Goal: Find specific page/section: Find specific page/section

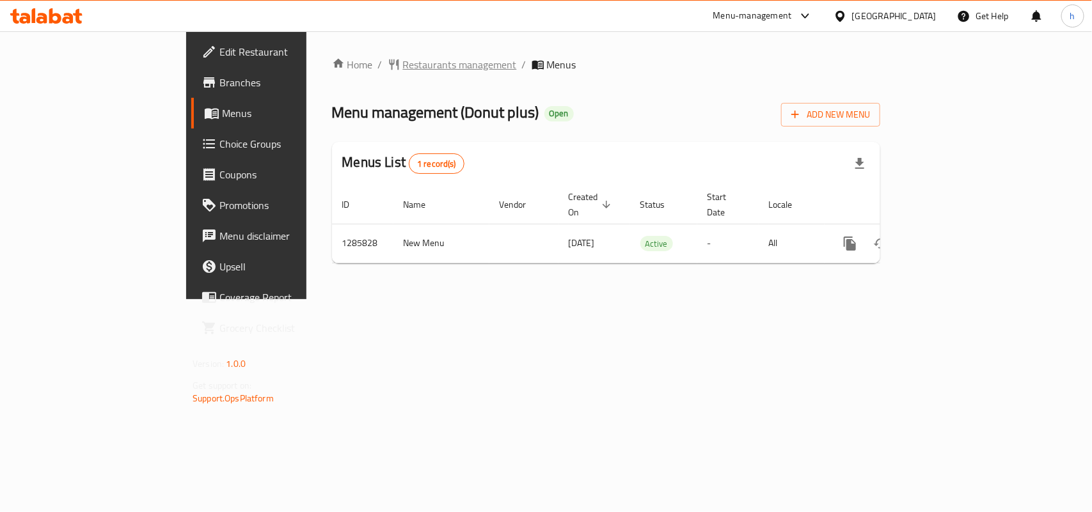
click at [403, 67] on span "Restaurants management" at bounding box center [460, 64] width 114 height 15
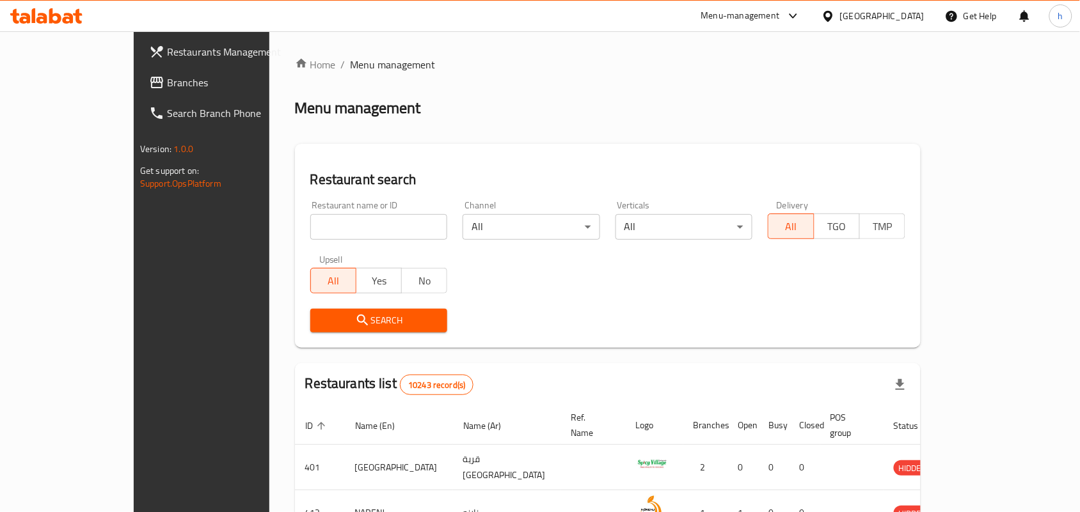
drag, startPoint x: 298, startPoint y: 225, endPoint x: 291, endPoint y: 240, distance: 16.3
click at [310, 225] on input "search" at bounding box center [379, 227] width 138 height 26
paste input "696099"
type input "696099"
click at [321, 313] on span "Search" at bounding box center [379, 321] width 117 height 16
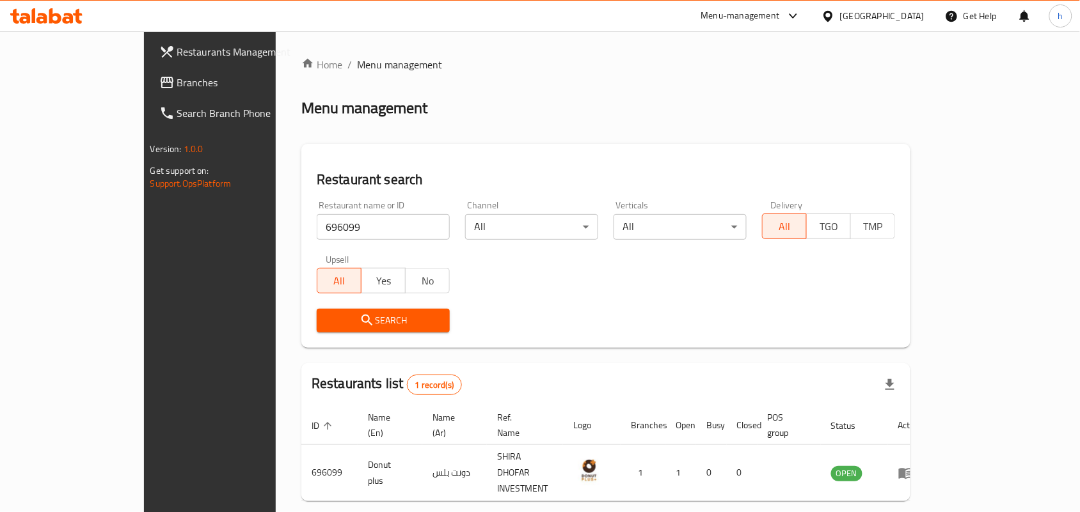
click at [903, 18] on div "Oman" at bounding box center [882, 16] width 84 height 14
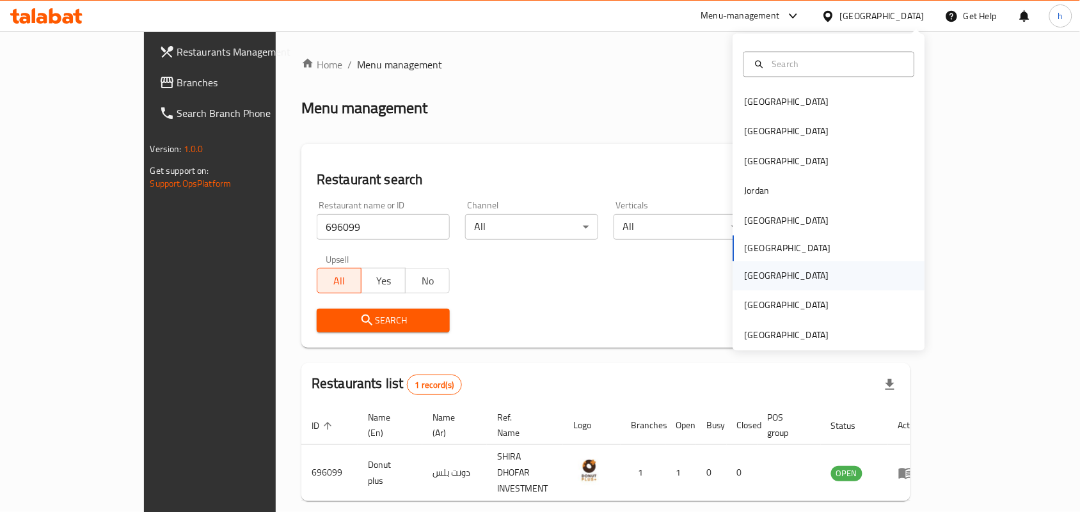
click at [756, 273] on div "Qatar" at bounding box center [786, 276] width 105 height 29
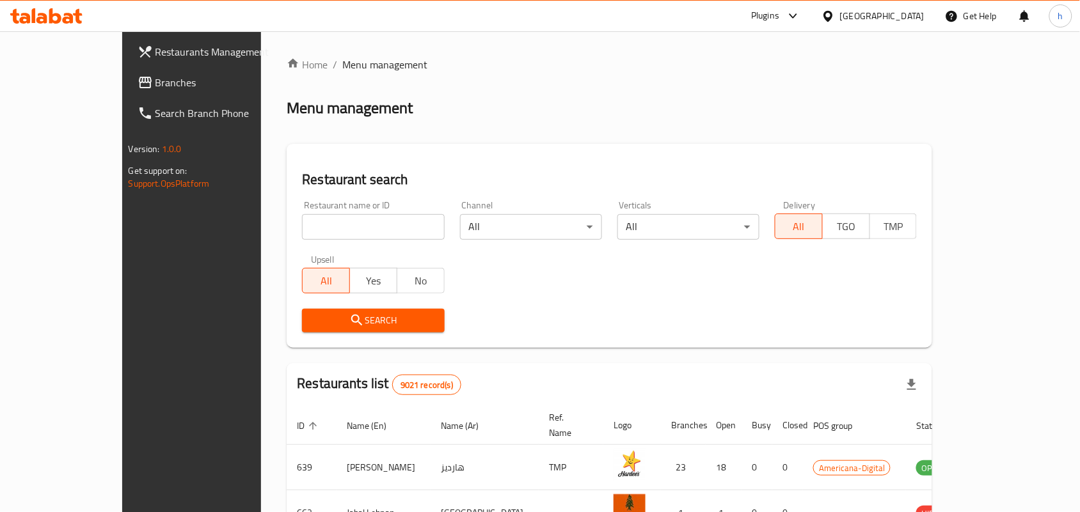
click at [155, 88] on span "Branches" at bounding box center [223, 82] width 137 height 15
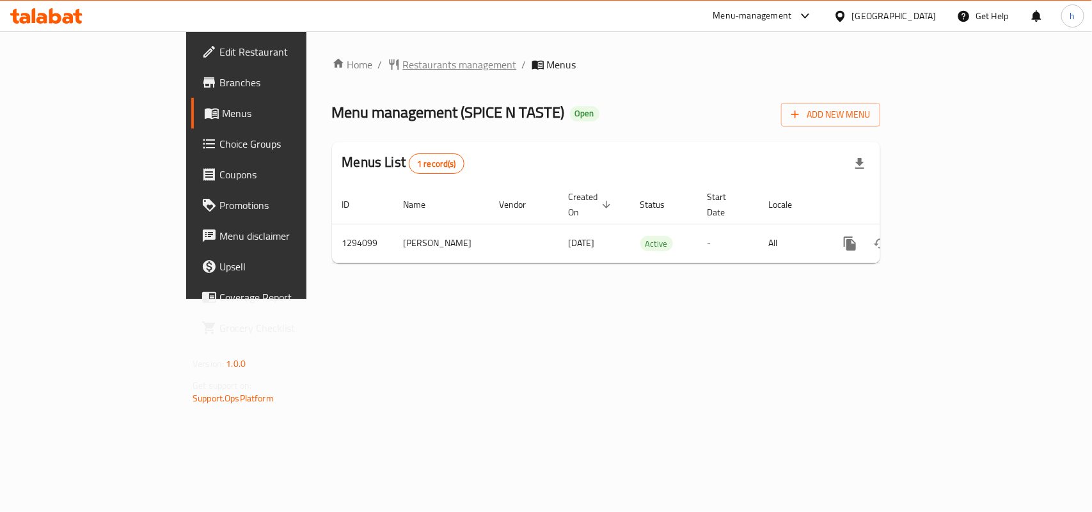
click at [403, 57] on span "Restaurants management" at bounding box center [460, 64] width 114 height 15
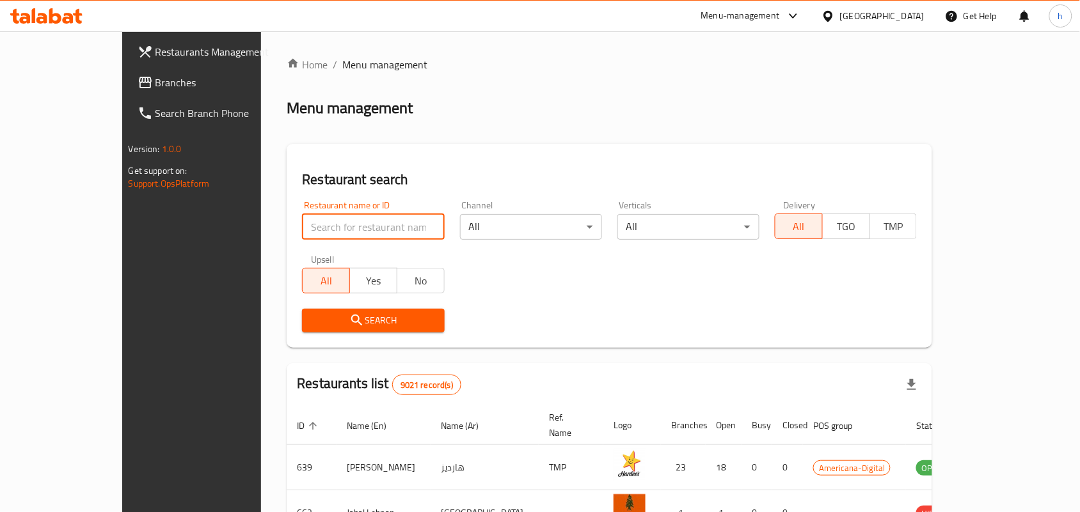
click at [302, 234] on input "search" at bounding box center [373, 227] width 142 height 26
paste input "699727"
type input "699727"
click at [312, 327] on span "Search" at bounding box center [373, 321] width 122 height 16
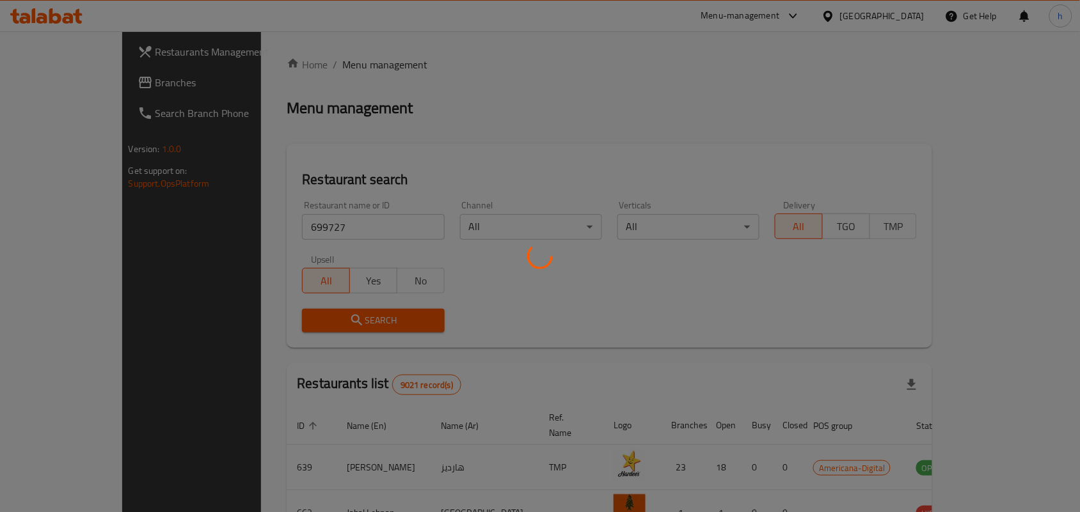
scroll to position [33, 0]
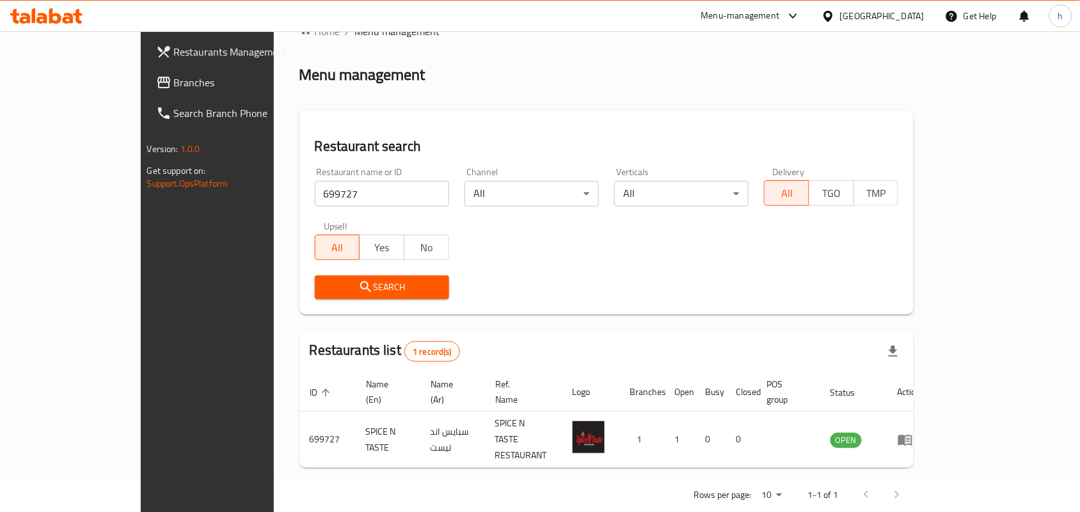
click at [924, 17] on div "Qatar" at bounding box center [882, 16] width 84 height 14
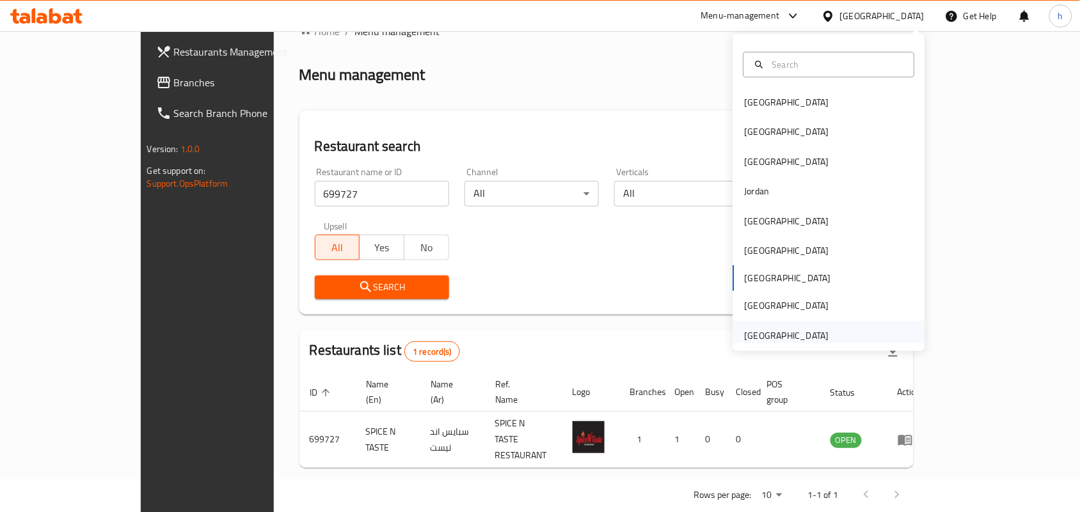
click at [752, 331] on div "[GEOGRAPHIC_DATA]" at bounding box center [787, 336] width 84 height 14
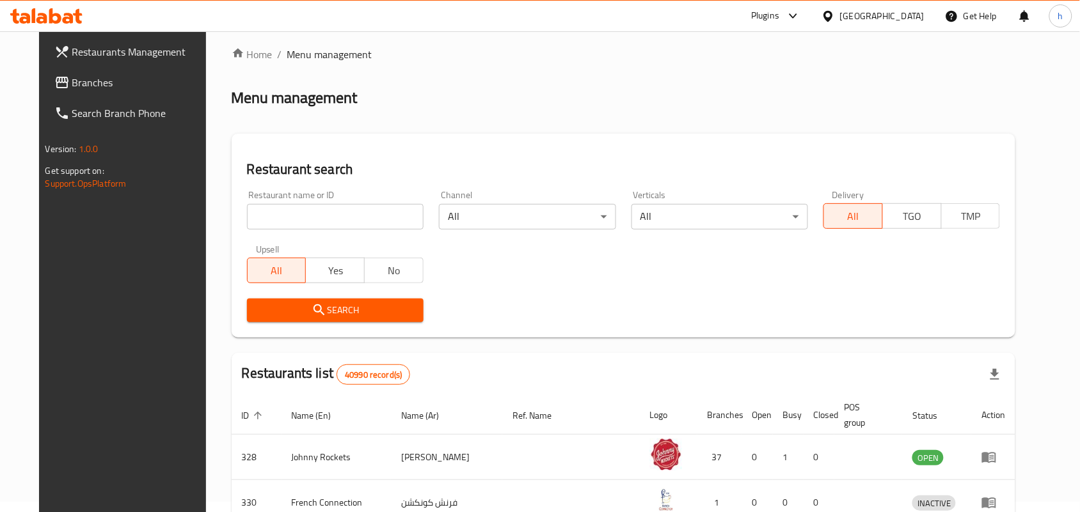
scroll to position [33, 0]
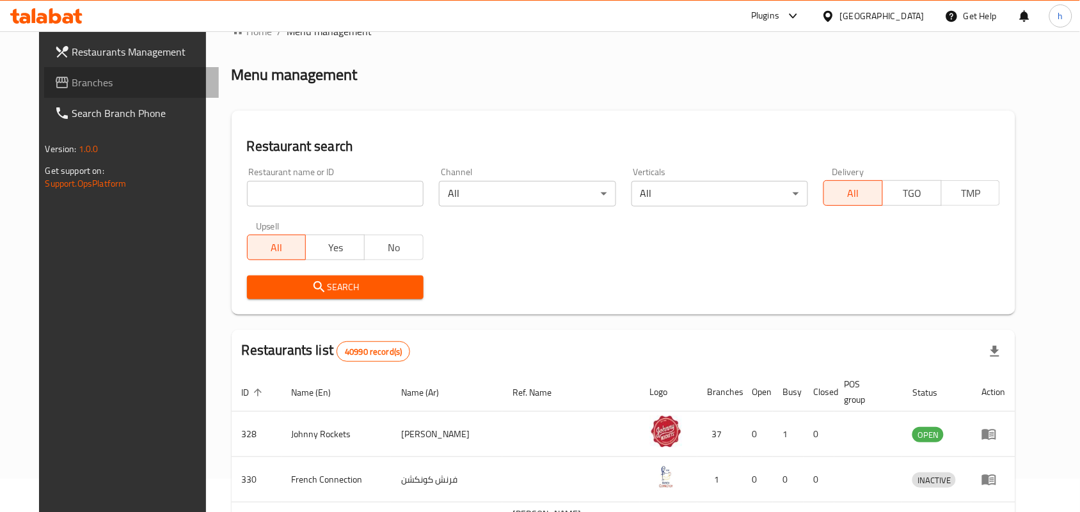
click at [83, 83] on span "Branches" at bounding box center [140, 82] width 137 height 15
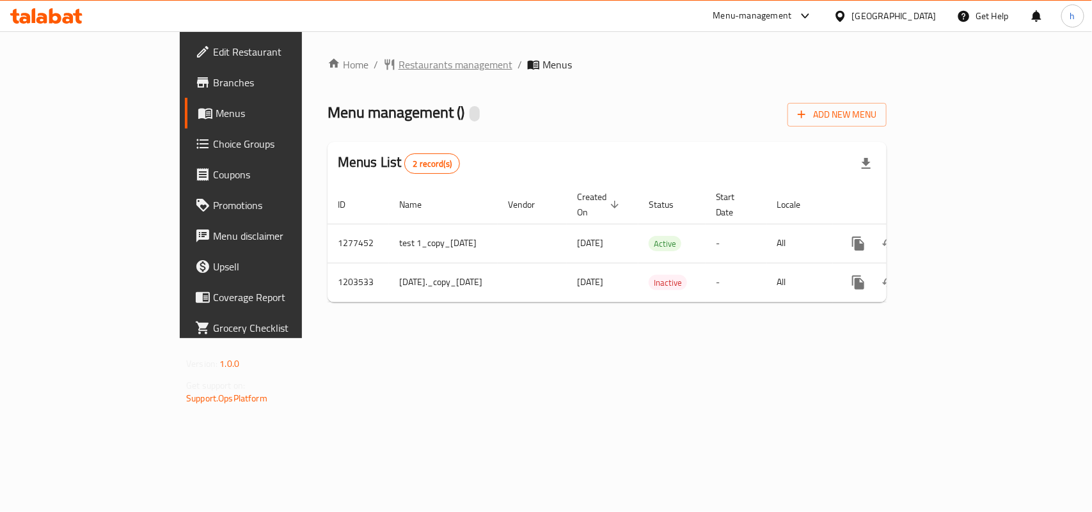
click at [399, 57] on span "Restaurants management" at bounding box center [456, 64] width 114 height 15
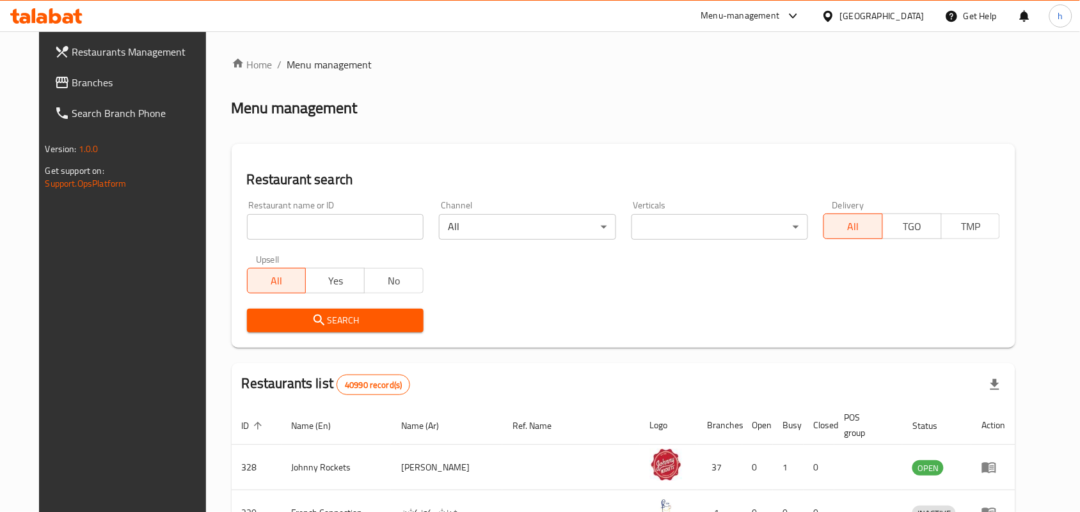
click at [323, 238] on input "search" at bounding box center [335, 227] width 177 height 26
paste input "8737"
type input "8737"
click at [288, 318] on span "Search" at bounding box center [335, 321] width 156 height 16
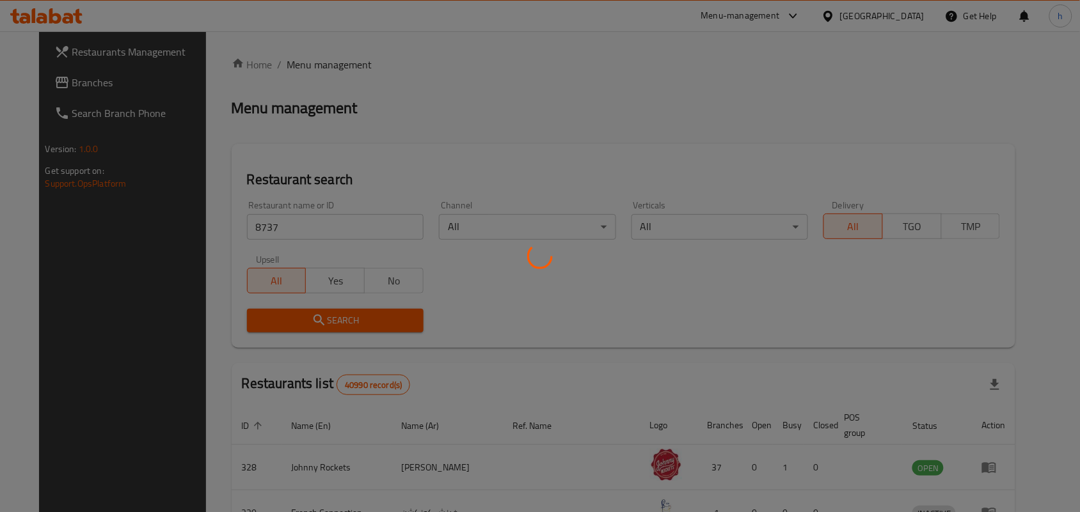
scroll to position [33, 0]
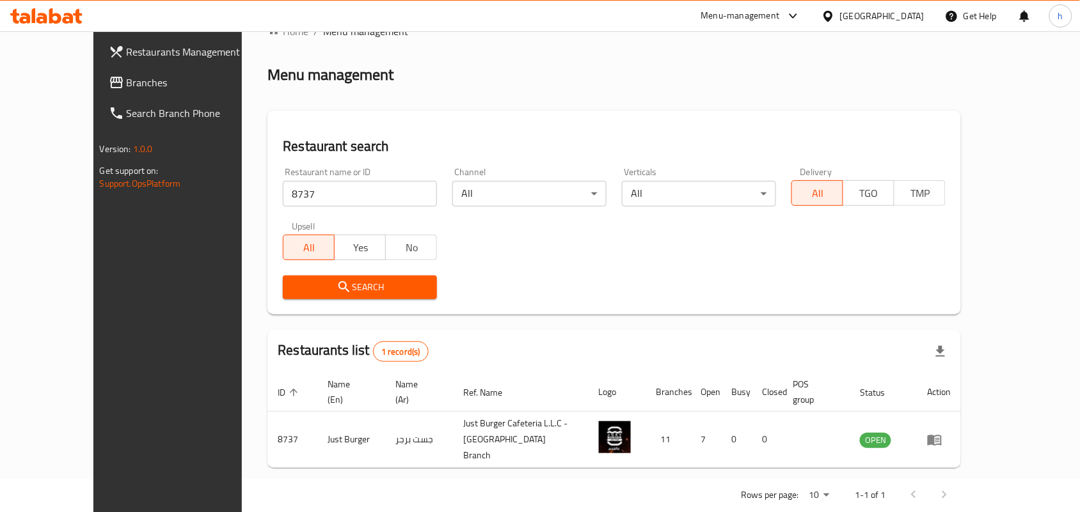
click at [127, 81] on span "Branches" at bounding box center [195, 82] width 137 height 15
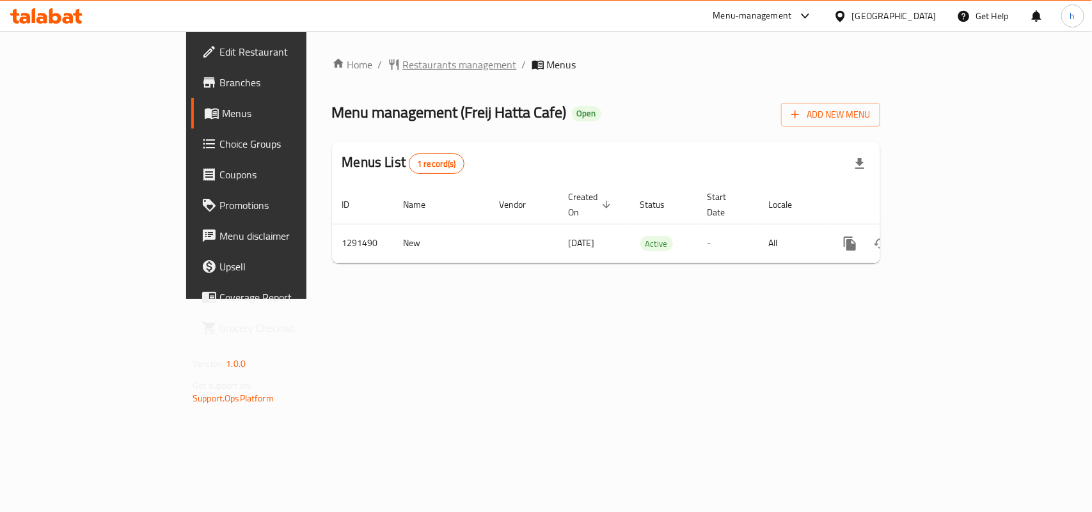
click at [403, 59] on span "Restaurants management" at bounding box center [460, 64] width 114 height 15
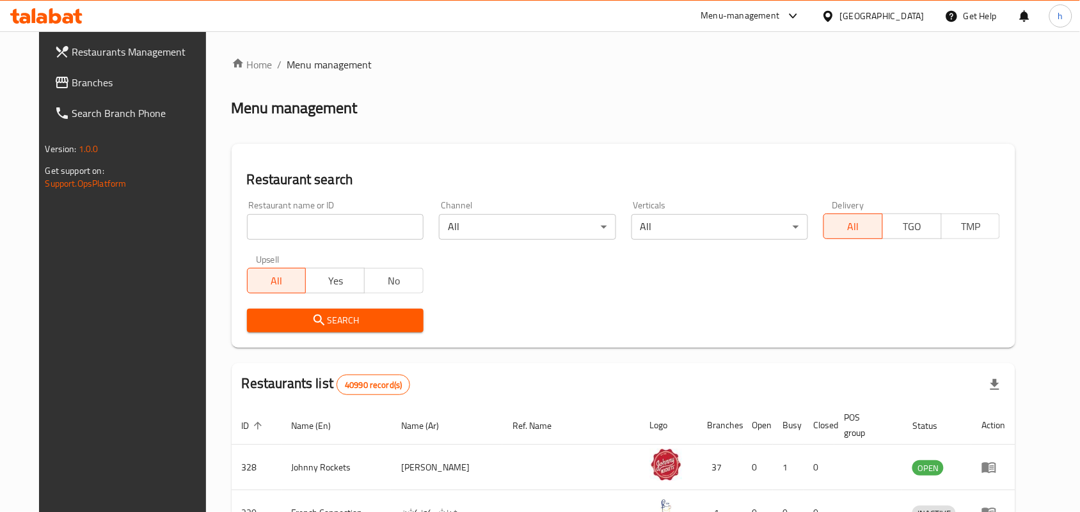
click at [309, 225] on input "search" at bounding box center [335, 227] width 177 height 26
paste input "698730"
type input "698730"
click at [257, 317] on span "Search" at bounding box center [335, 321] width 156 height 16
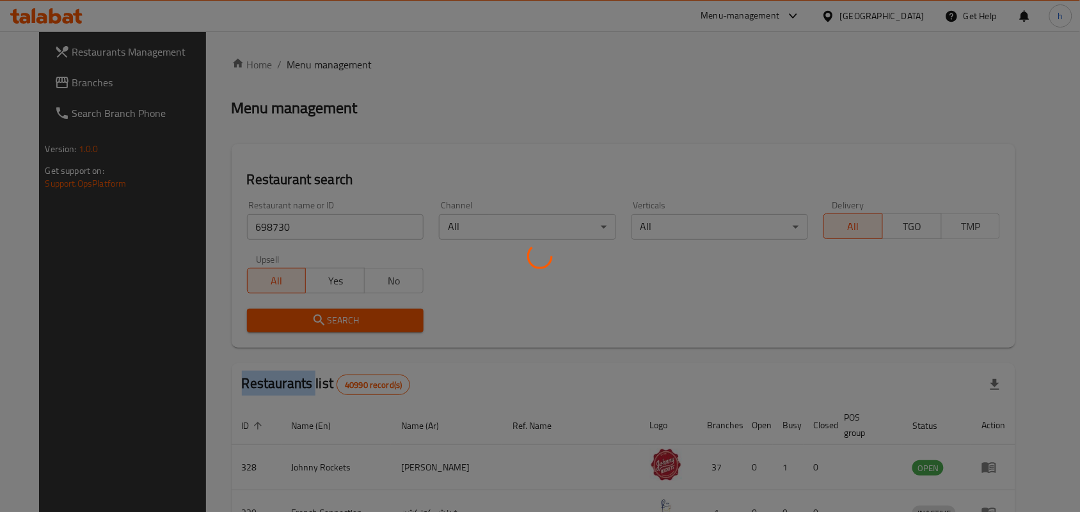
click at [243, 317] on div at bounding box center [540, 256] width 1080 height 512
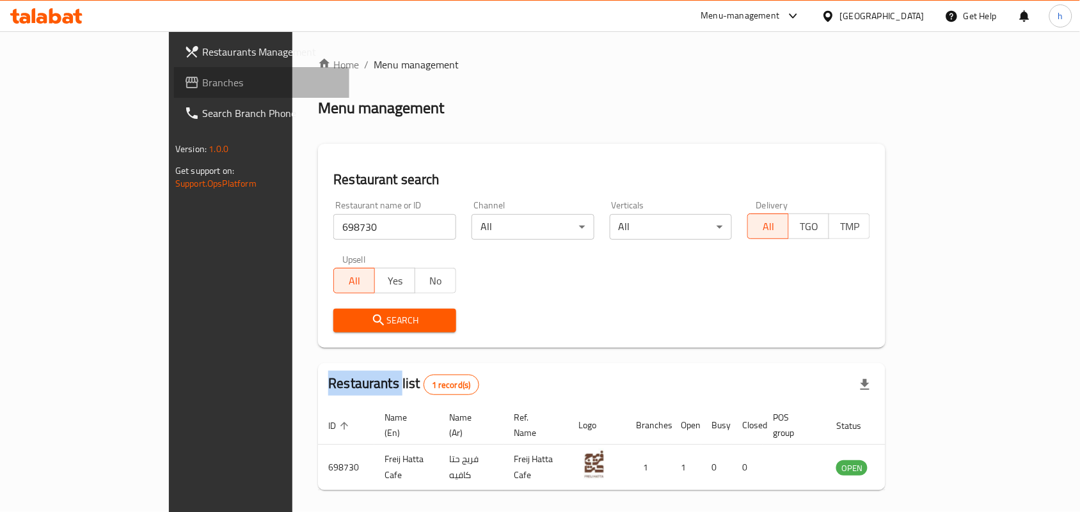
click at [202, 86] on span "Branches" at bounding box center [270, 82] width 137 height 15
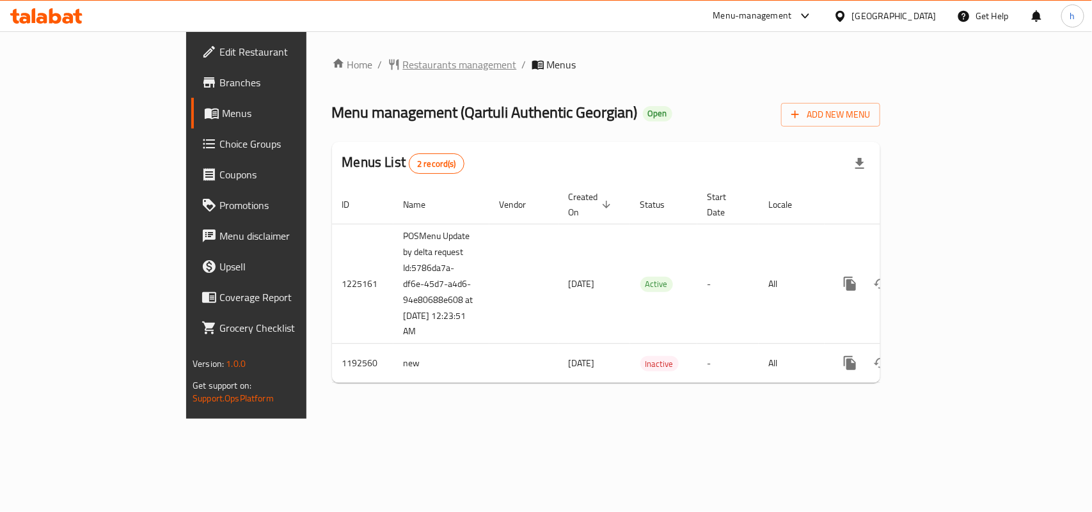
click at [403, 63] on span "Restaurants management" at bounding box center [460, 64] width 114 height 15
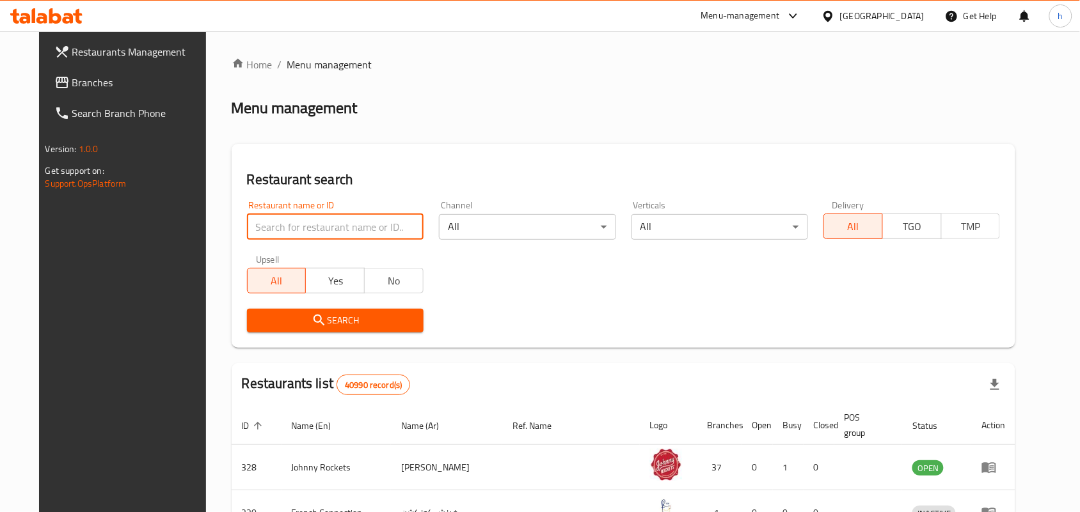
click at [283, 224] on input "search" at bounding box center [335, 227] width 177 height 26
paste input "667517"
type input "667517"
click at [267, 310] on button "Search" at bounding box center [335, 321] width 177 height 24
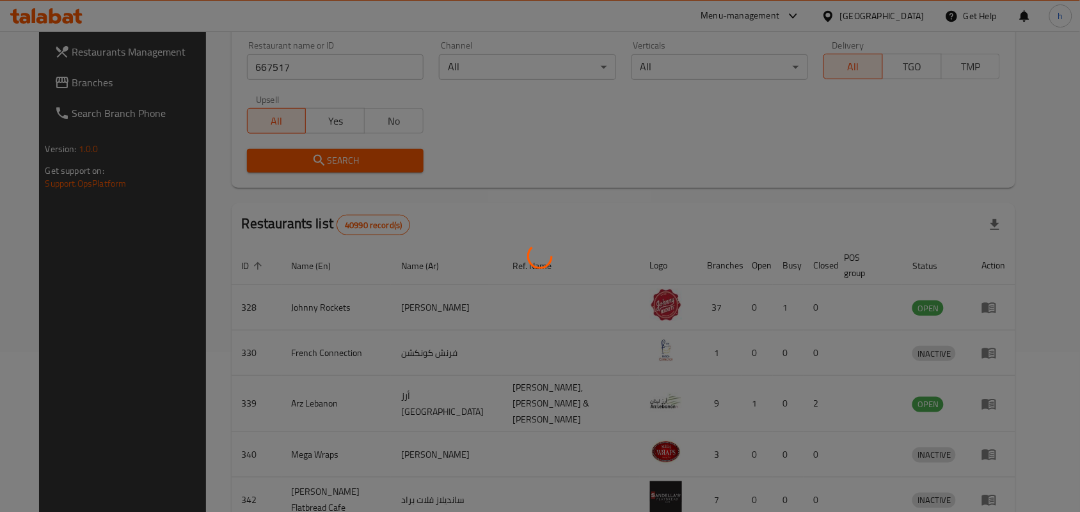
scroll to position [33, 0]
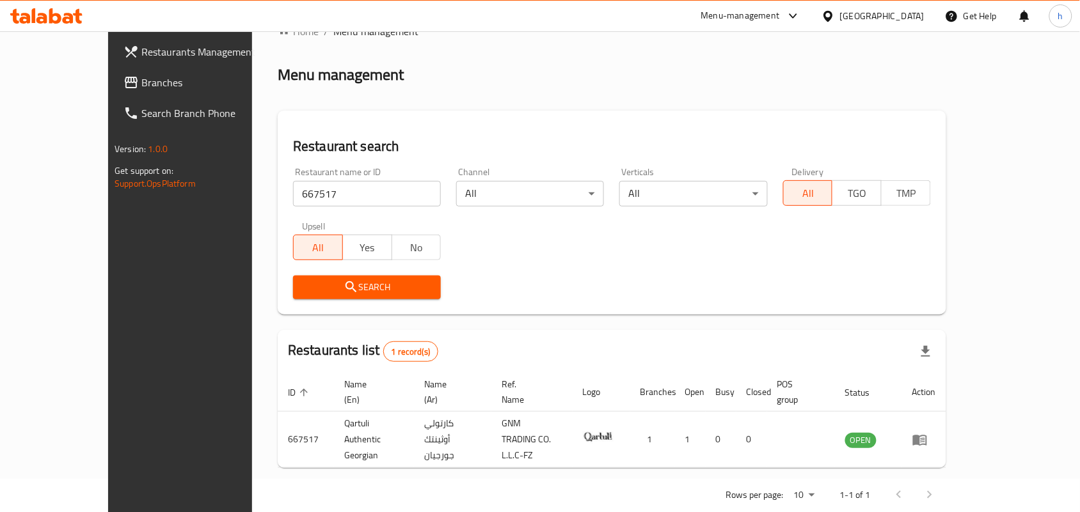
click at [697, 250] on div "Restaurant name or ID 667517 Restaurant name or ID Channel All ​ Verticals All …" at bounding box center [611, 233] width 653 height 147
click at [491, 107] on div "Home / Menu management Menu management Restaurant search Restaurant name or ID …" at bounding box center [612, 268] width 669 height 488
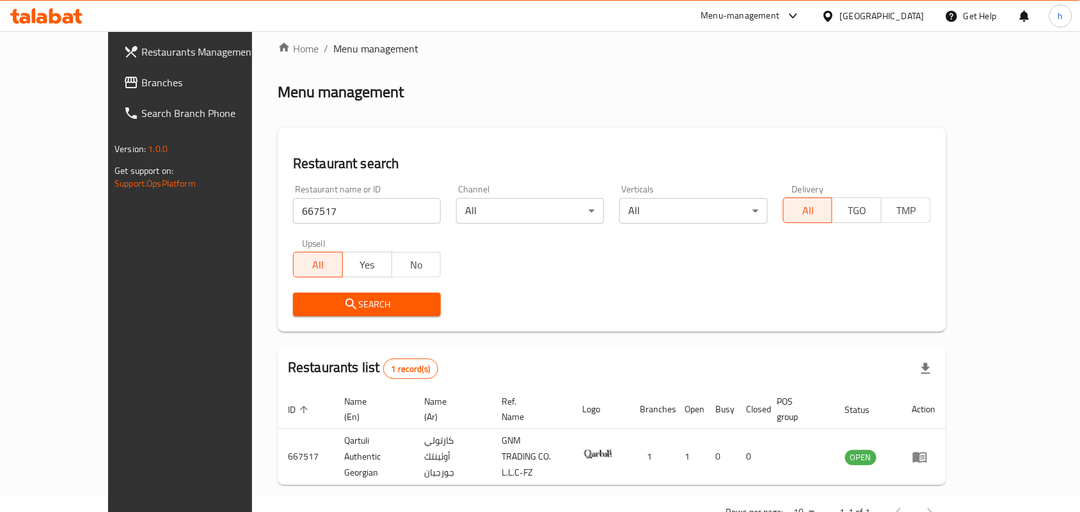
scroll to position [0, 0]
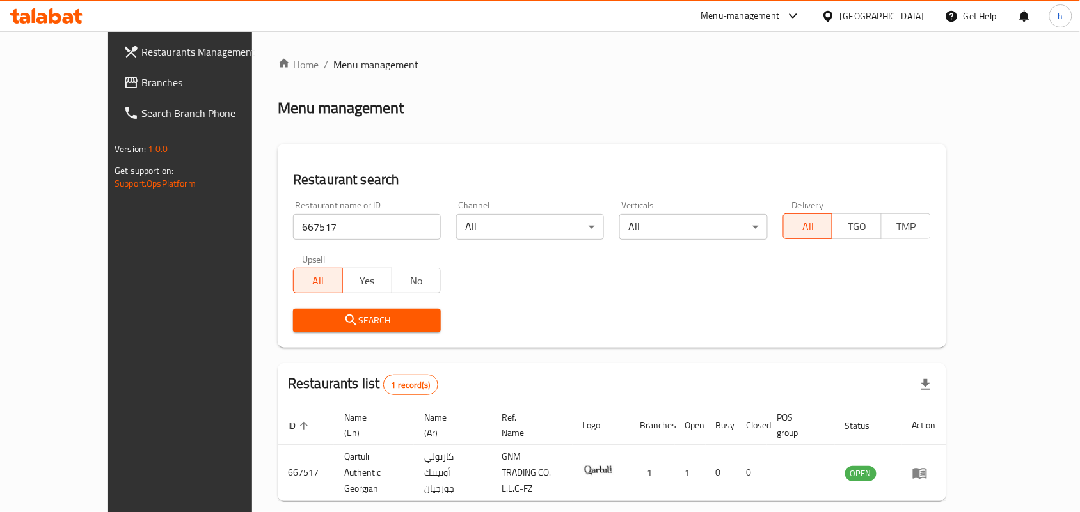
click at [867, 18] on div "[GEOGRAPHIC_DATA]" at bounding box center [882, 16] width 84 height 14
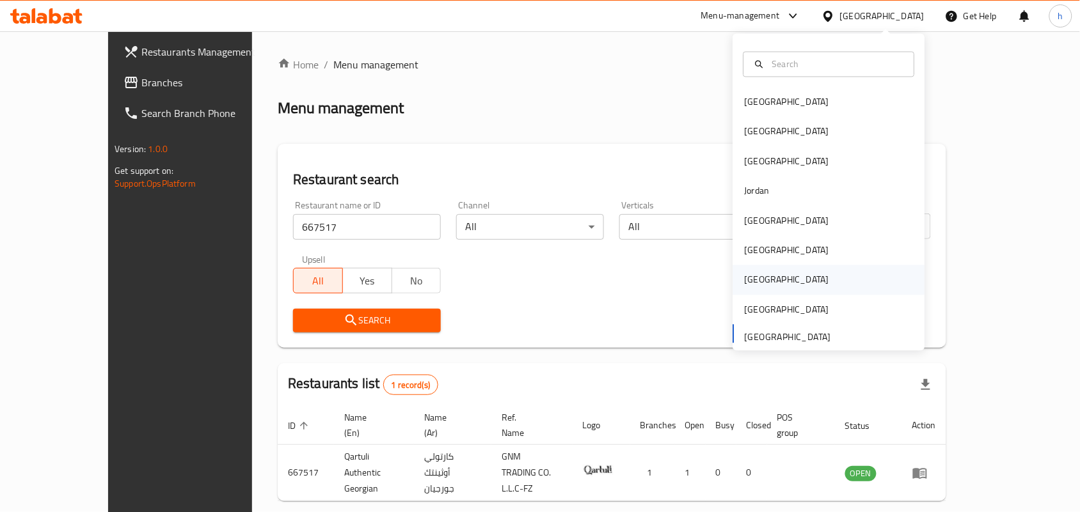
click at [745, 285] on div "Qatar" at bounding box center [787, 280] width 84 height 14
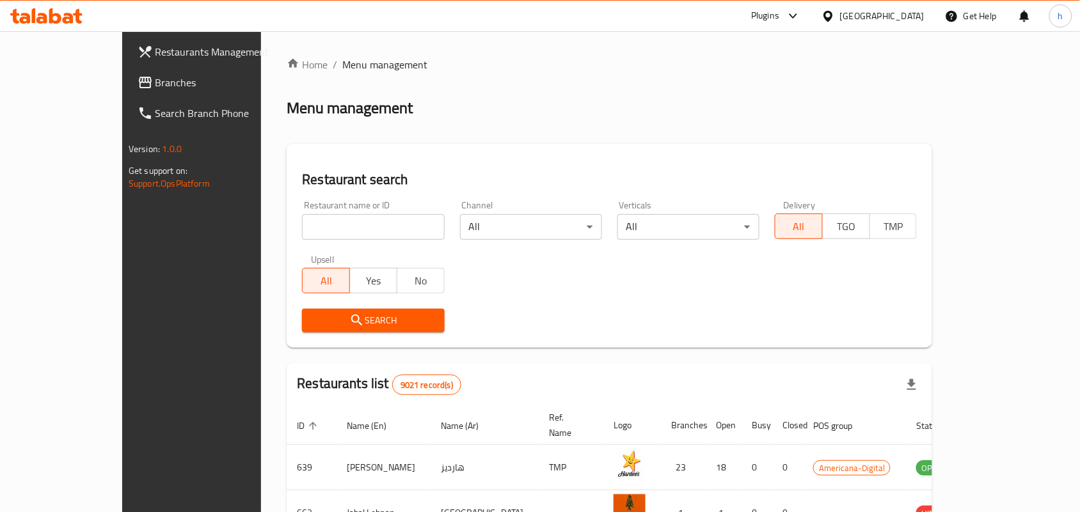
click at [438, 112] on div "Home / Menu management Menu management Restaurant search Restaurant name or ID …" at bounding box center [610, 458] width 646 height 803
click at [155, 90] on span "Branches" at bounding box center [223, 82] width 137 height 15
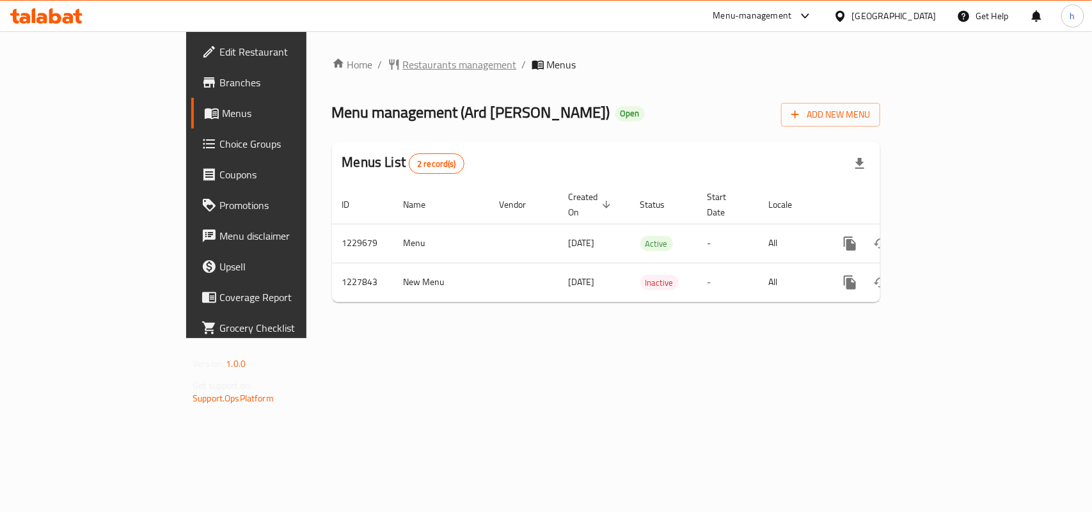
click at [403, 68] on span "Restaurants management" at bounding box center [460, 64] width 114 height 15
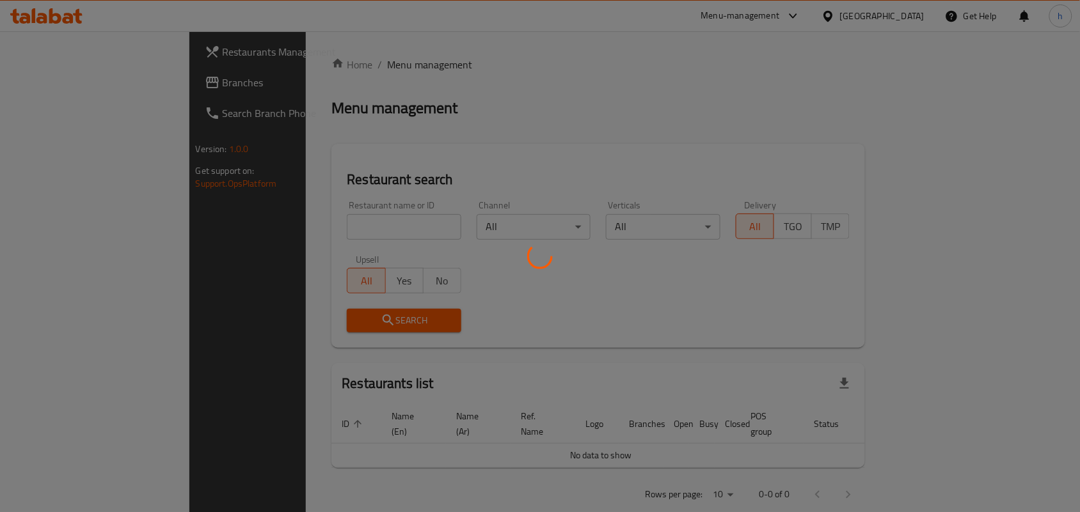
click at [323, 232] on div at bounding box center [540, 256] width 1080 height 512
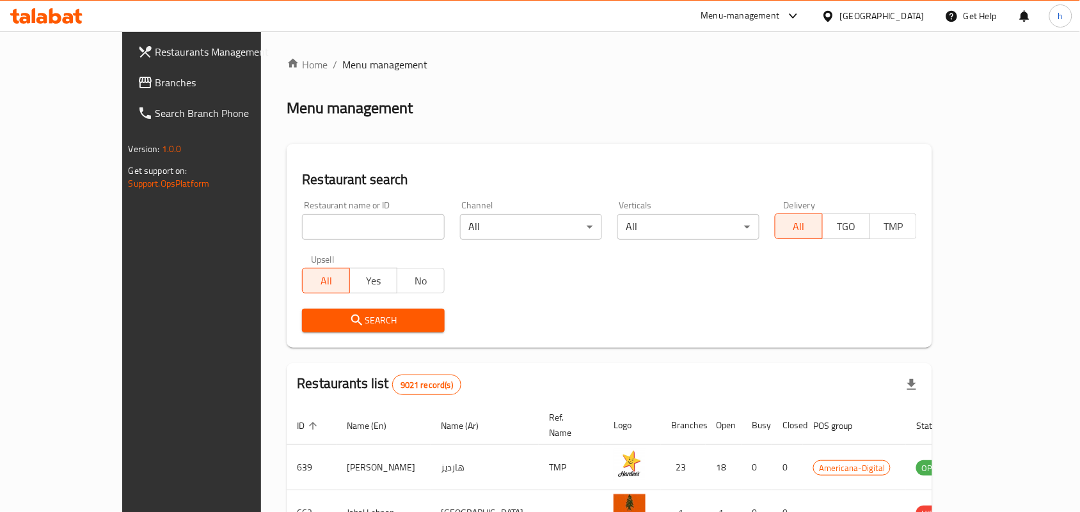
click at [323, 232] on input "search" at bounding box center [373, 227] width 142 height 26
paste input "676208"
type input "676208"
click at [360, 317] on span "Search" at bounding box center [373, 321] width 122 height 16
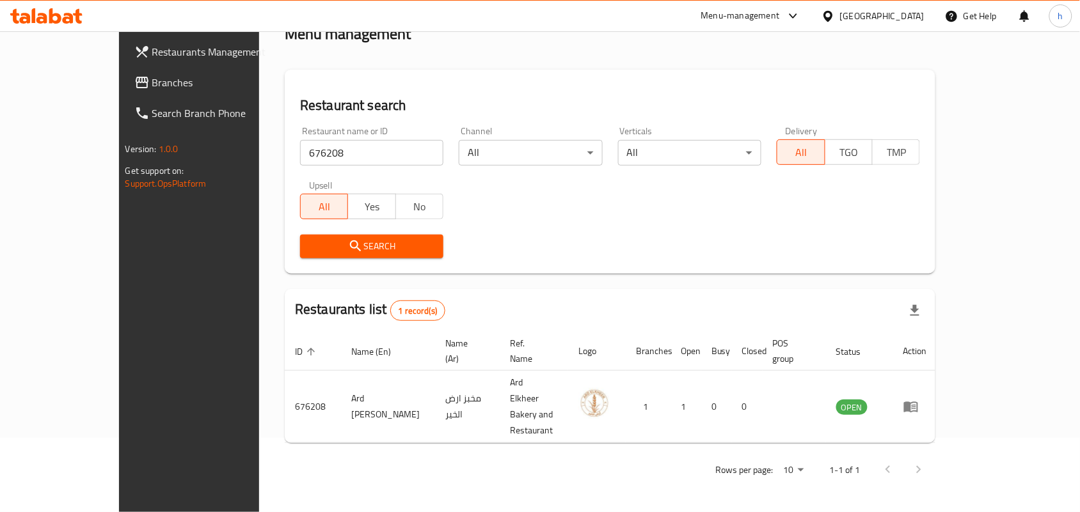
scroll to position [33, 0]
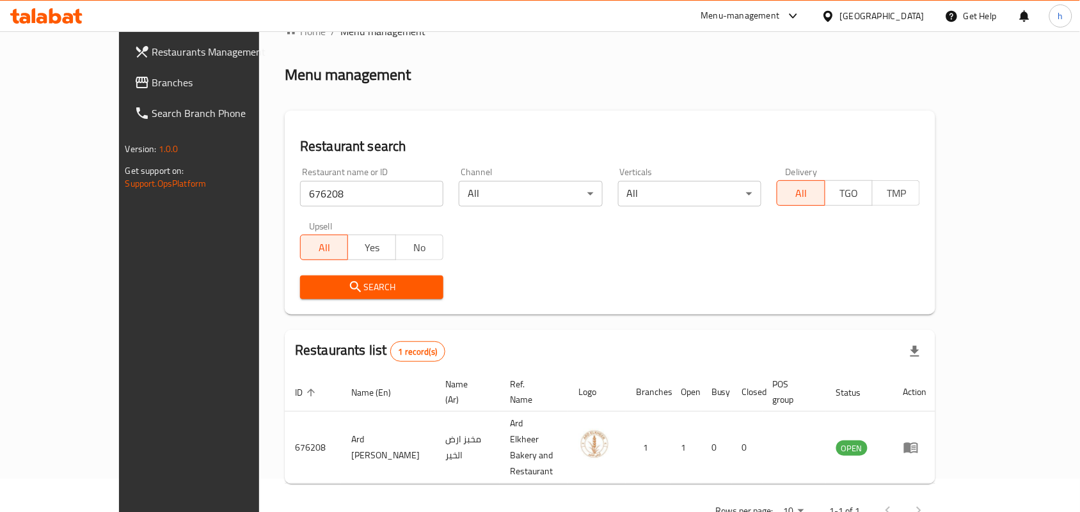
click at [840, 18] on div at bounding box center [830, 16] width 19 height 14
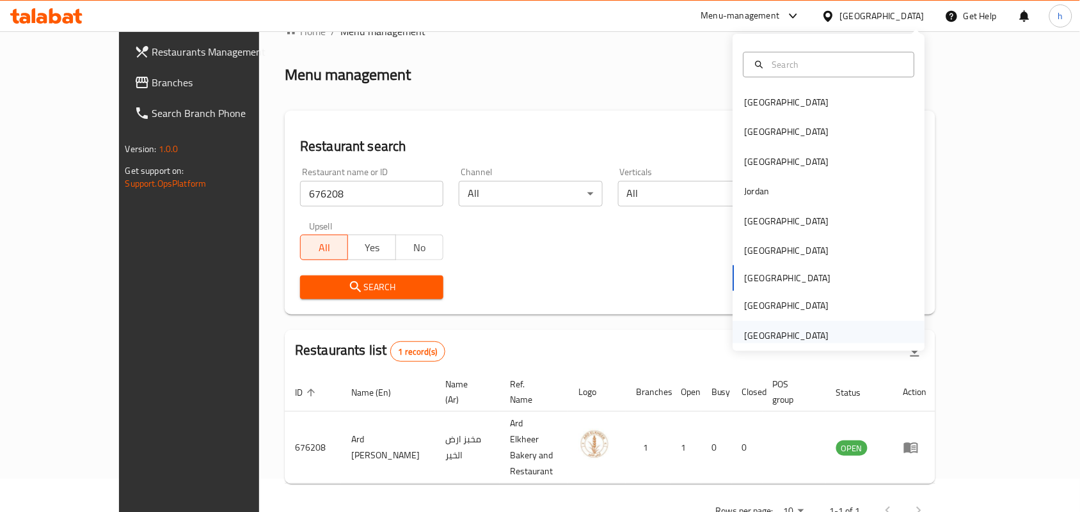
click at [749, 337] on div "[GEOGRAPHIC_DATA]" at bounding box center [787, 336] width 84 height 14
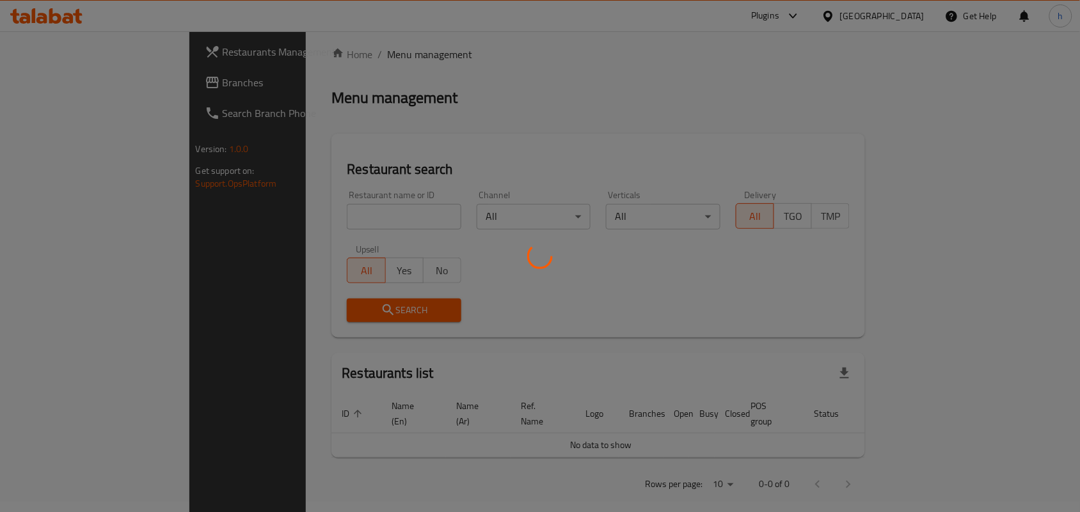
scroll to position [33, 0]
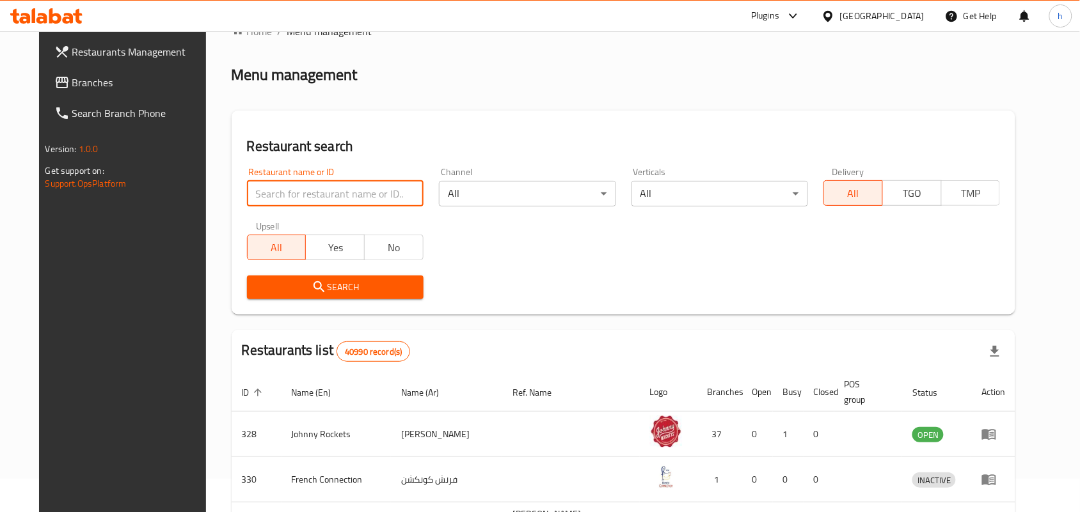
click at [283, 198] on input "search" at bounding box center [335, 194] width 177 height 26
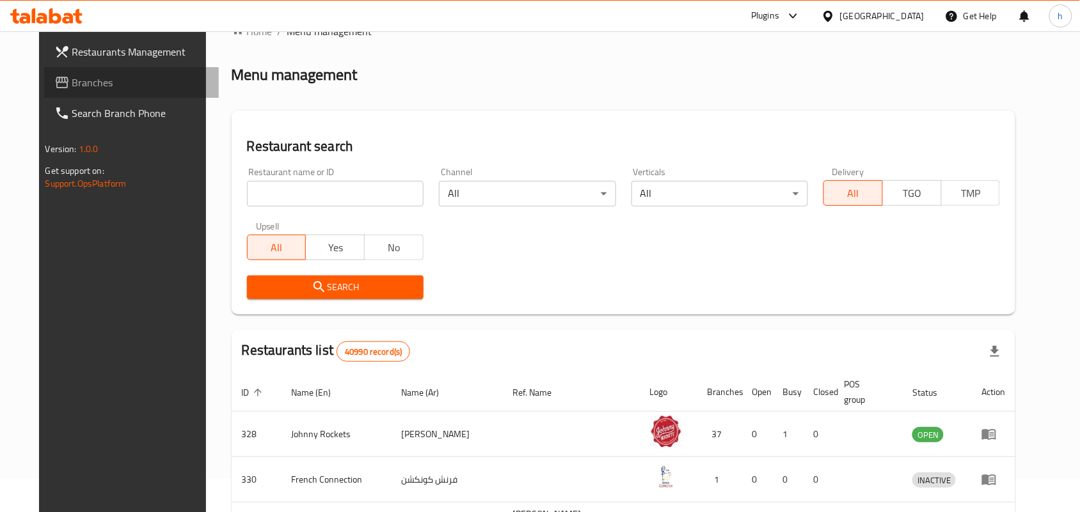
click at [80, 81] on span "Branches" at bounding box center [140, 82] width 137 height 15
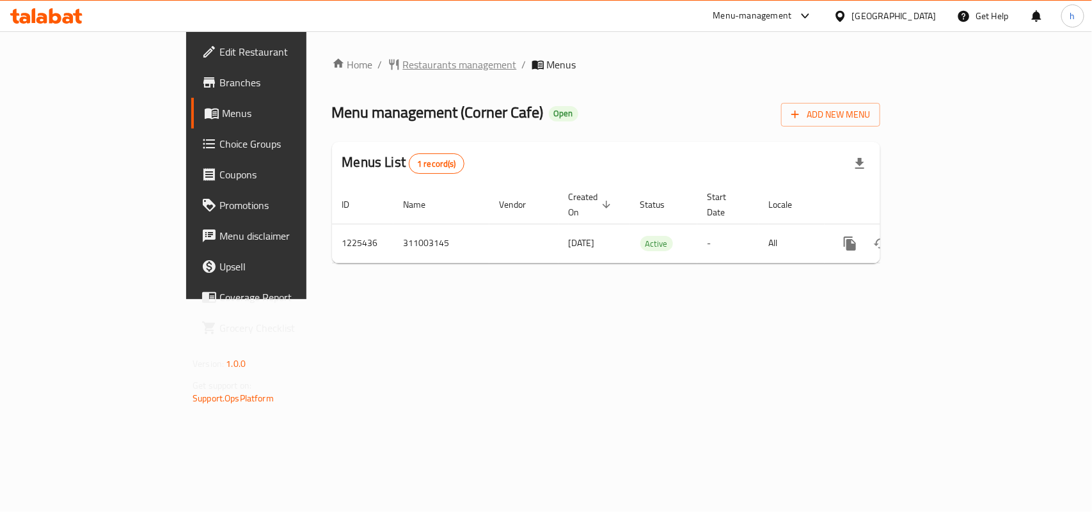
click at [403, 71] on span "Restaurants management" at bounding box center [460, 64] width 114 height 15
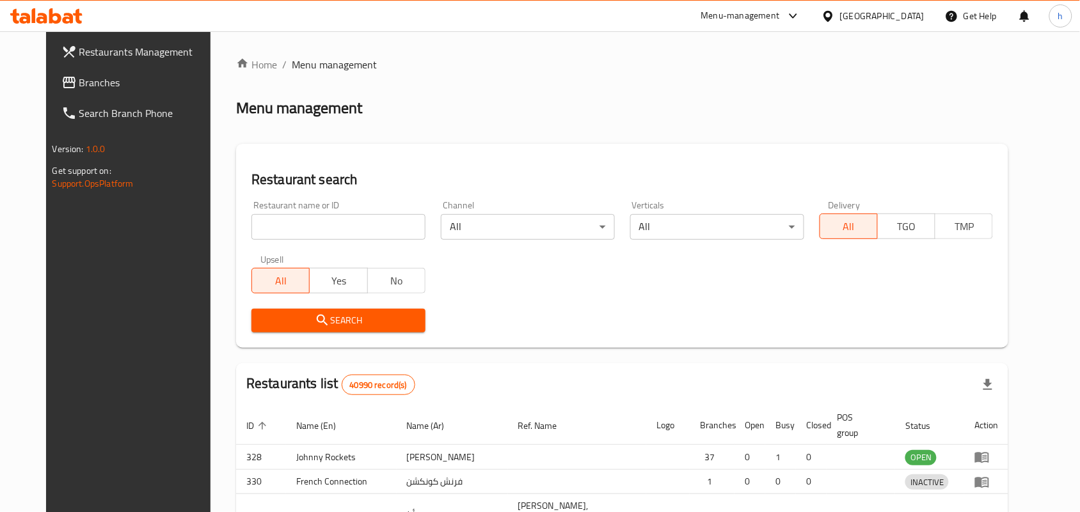
click at [322, 228] on div at bounding box center [540, 256] width 1080 height 512
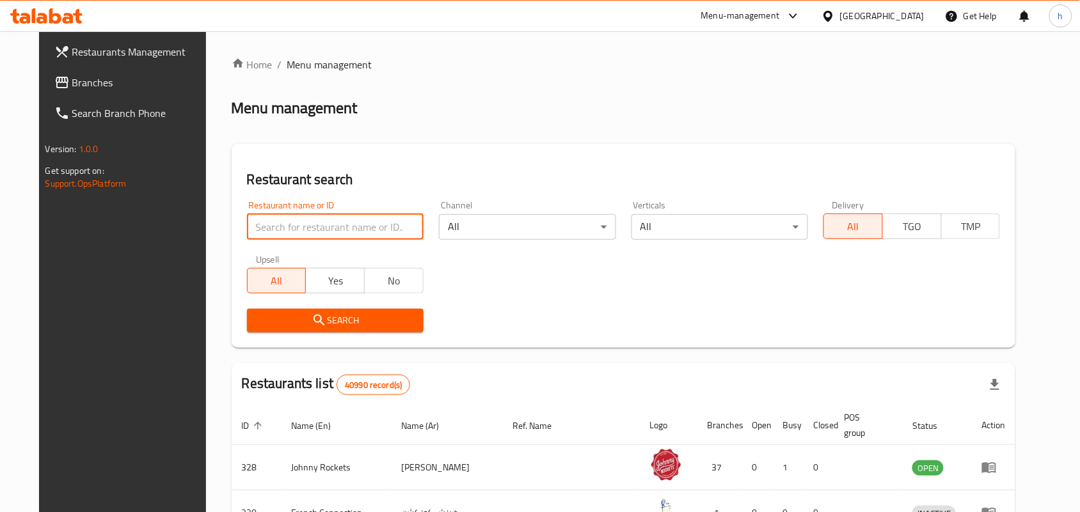
click at [322, 228] on input "search" at bounding box center [335, 227] width 177 height 26
paste input "675341"
type input "675341"
click at [262, 321] on span "Search" at bounding box center [335, 321] width 156 height 16
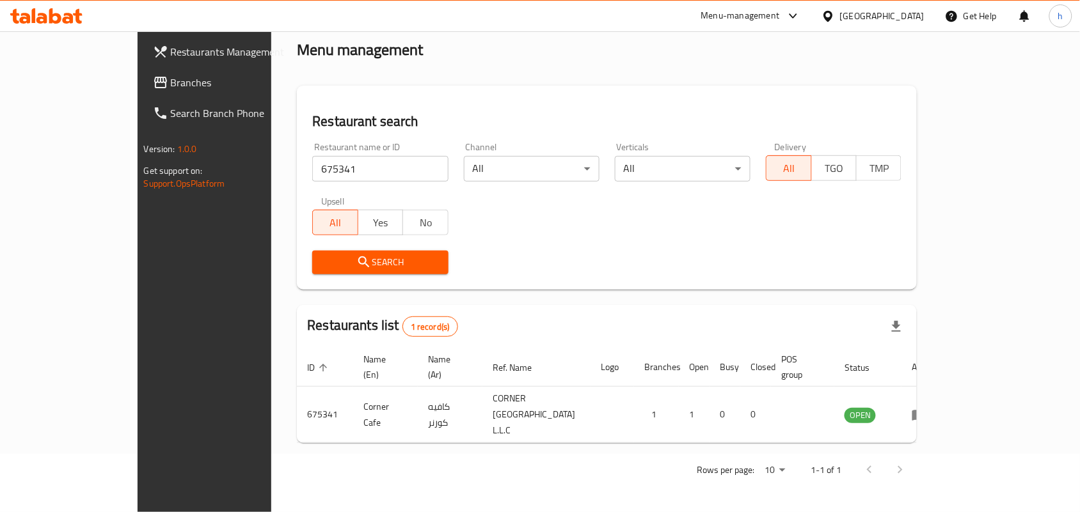
scroll to position [33, 0]
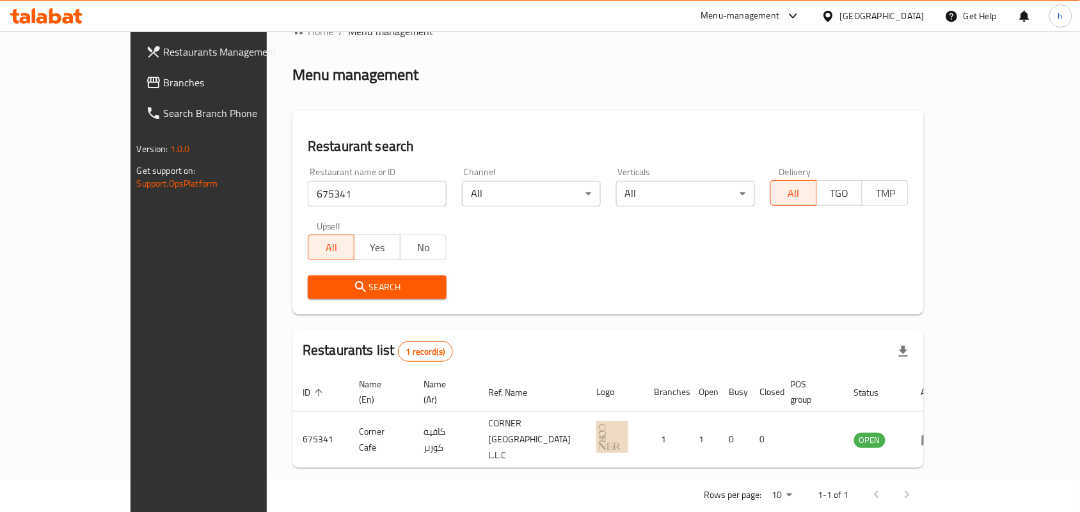
click at [164, 82] on span "Branches" at bounding box center [232, 82] width 137 height 15
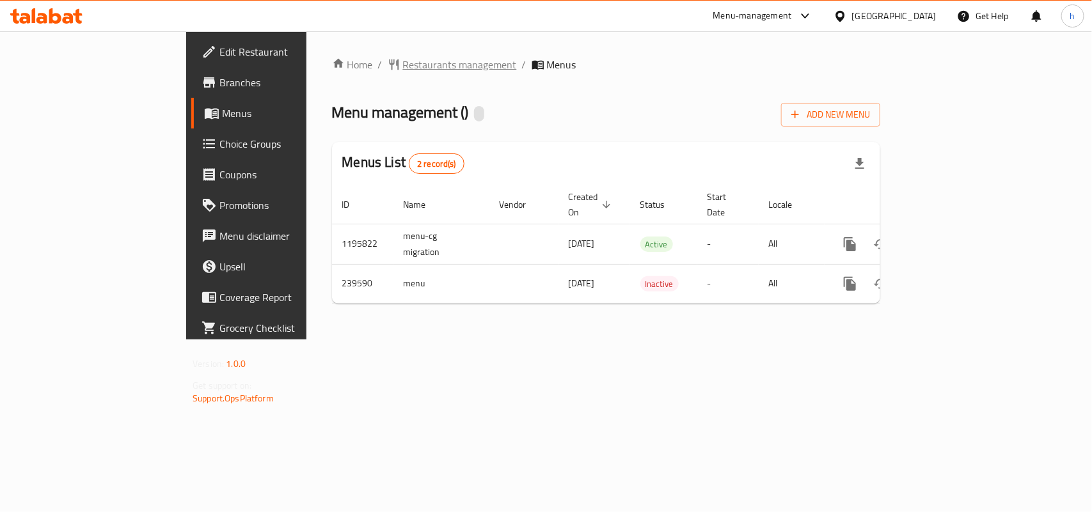
click at [403, 70] on span "Restaurants management" at bounding box center [460, 64] width 114 height 15
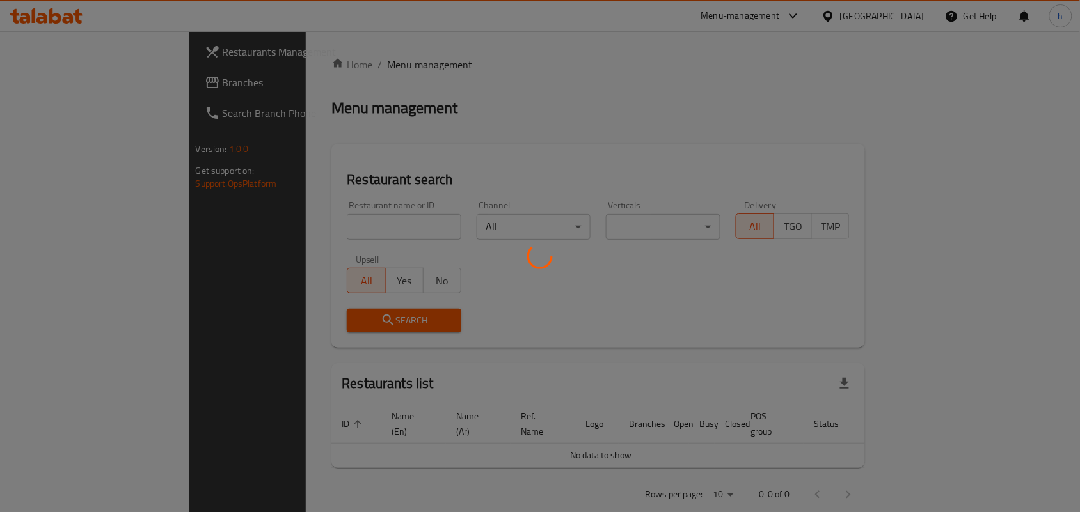
click at [326, 212] on div at bounding box center [540, 256] width 1080 height 512
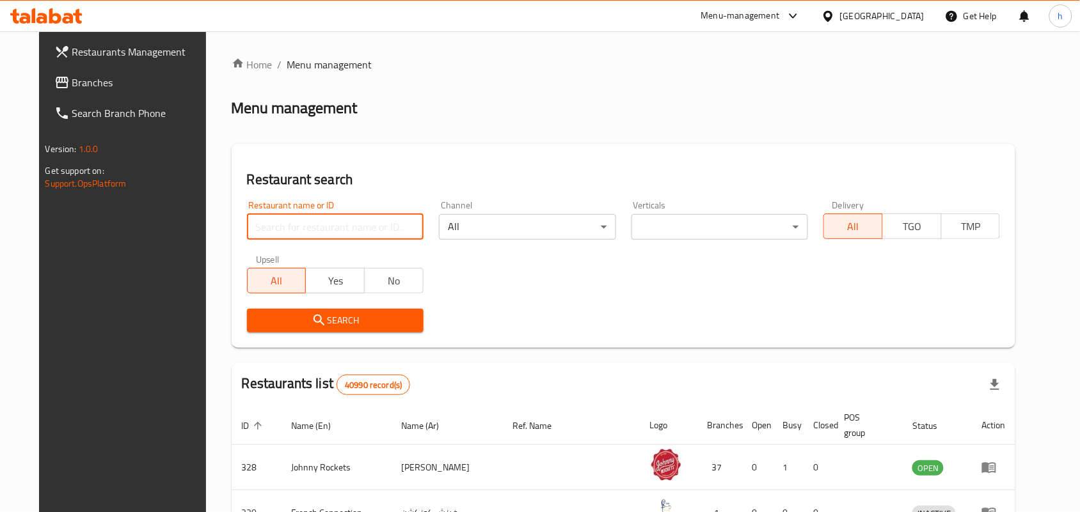
drag, startPoint x: 321, startPoint y: 230, endPoint x: 318, endPoint y: 239, distance: 8.7
click at [321, 230] on input "search" at bounding box center [335, 227] width 177 height 26
paste input "626759"
type input "626759"
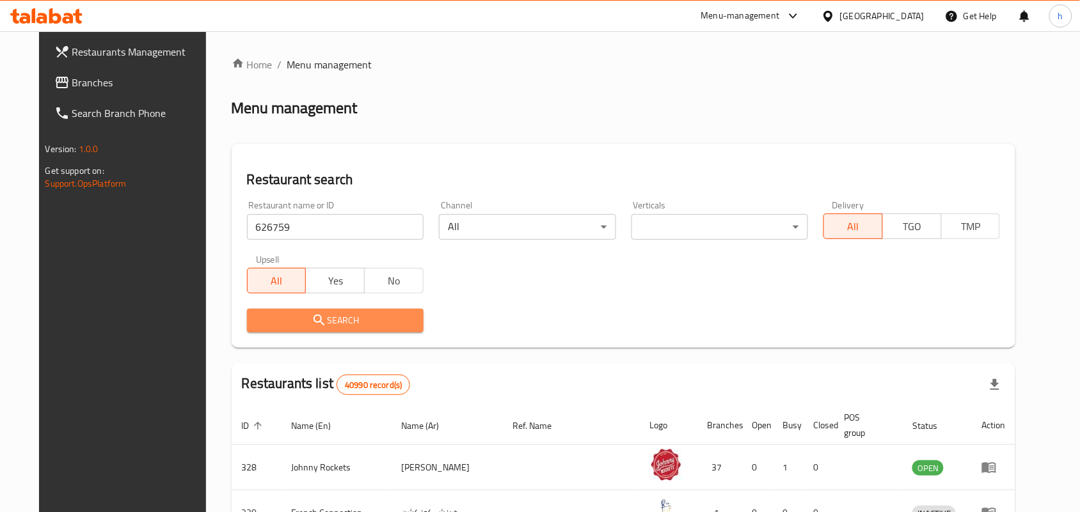
click at [278, 311] on button "Search" at bounding box center [335, 321] width 177 height 24
click at [278, 311] on div at bounding box center [540, 256] width 1080 height 512
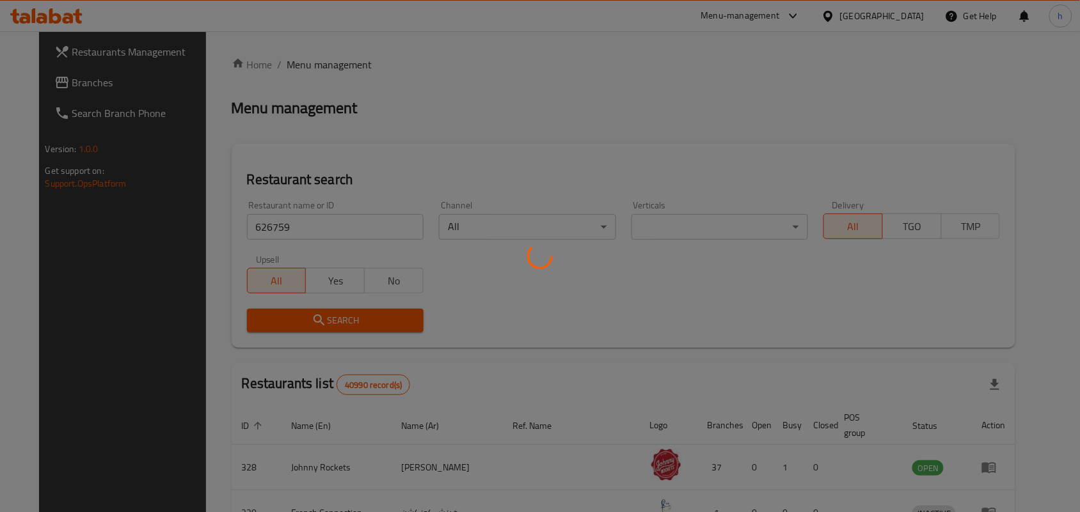
click at [526, 50] on div at bounding box center [540, 256] width 1080 height 512
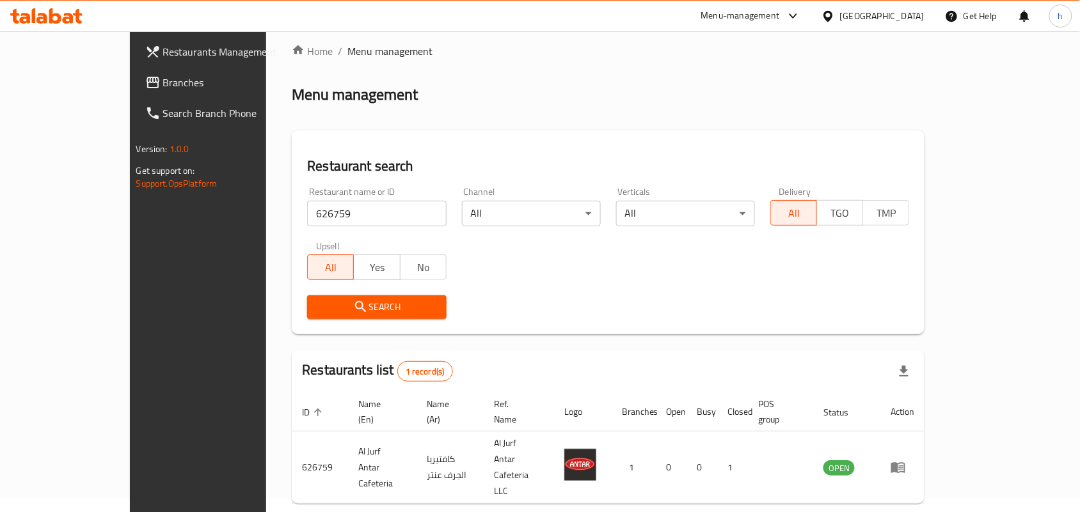
scroll to position [33, 0]
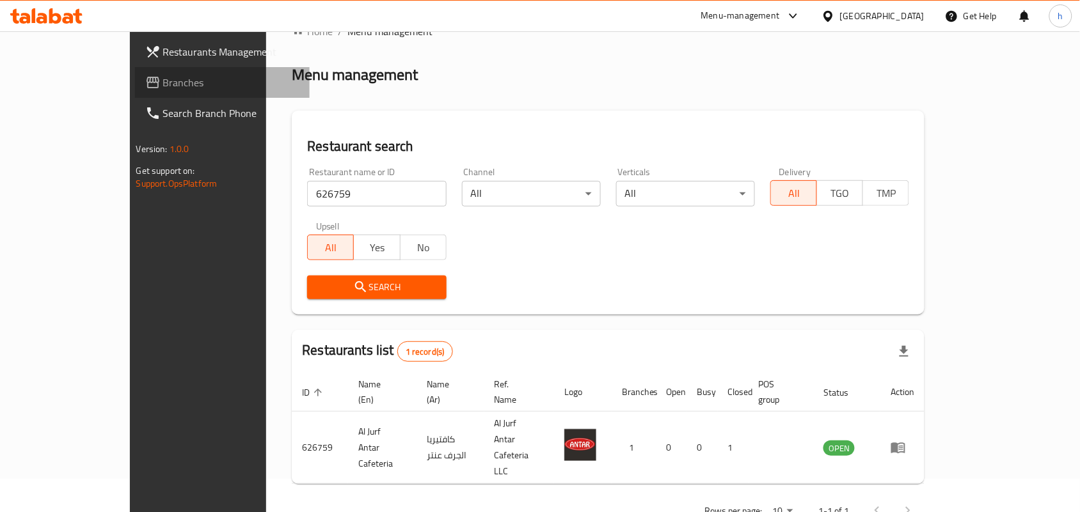
click at [163, 86] on span "Branches" at bounding box center [231, 82] width 137 height 15
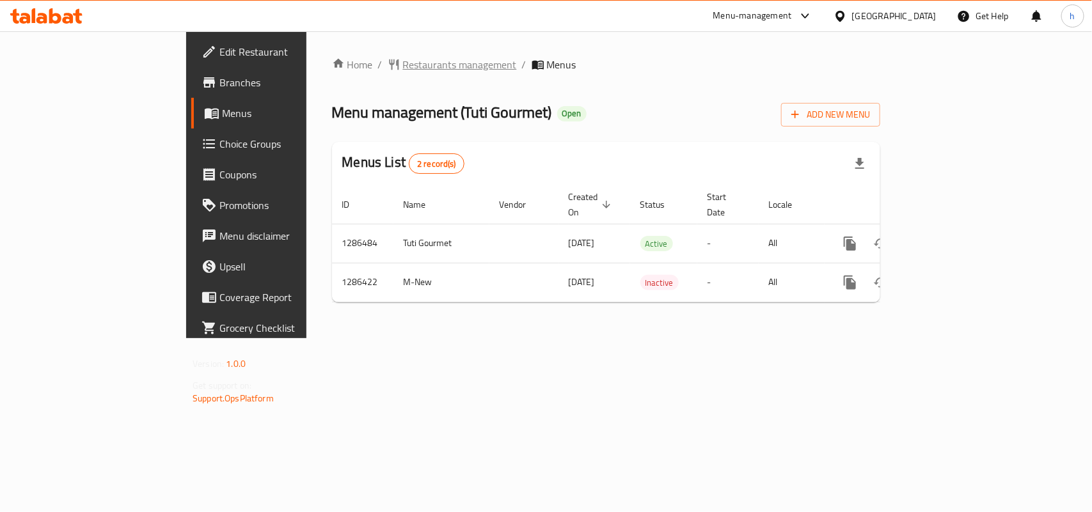
click at [403, 65] on span "Restaurants management" at bounding box center [460, 64] width 114 height 15
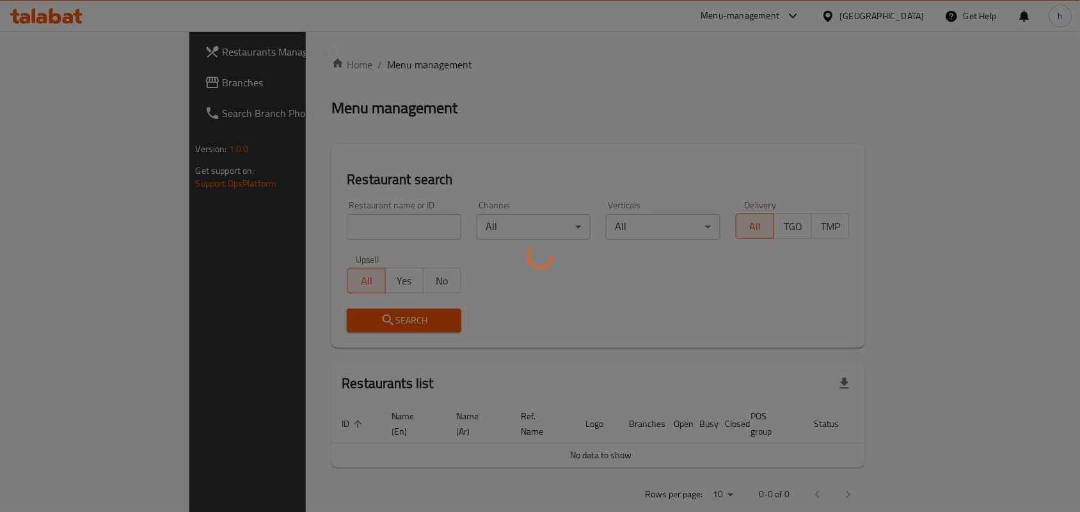
click at [296, 224] on div at bounding box center [540, 256] width 1080 height 512
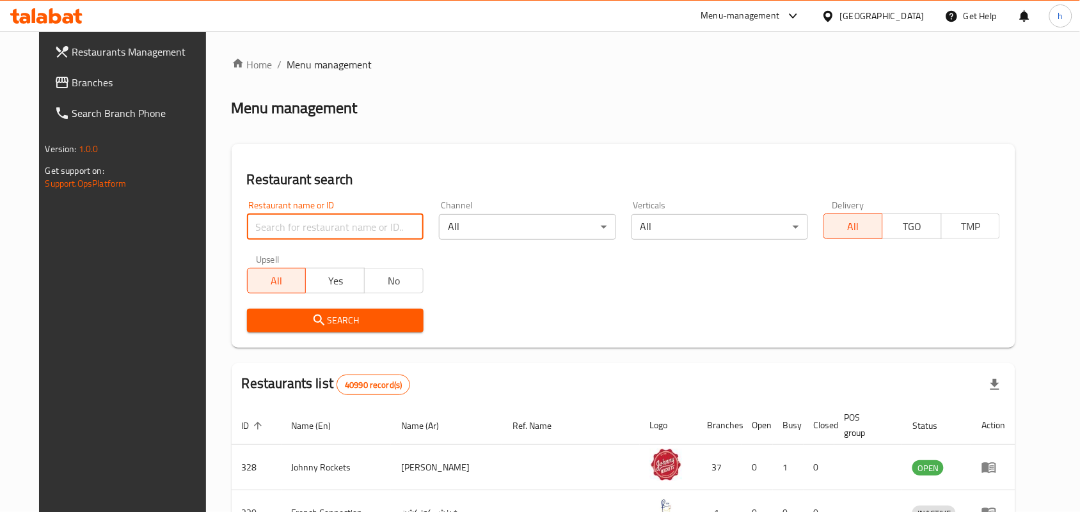
drag, startPoint x: 296, startPoint y: 224, endPoint x: 296, endPoint y: 239, distance: 14.7
click at [296, 224] on input "search" at bounding box center [335, 227] width 177 height 26
paste input "696167"
type input "696167"
click at [257, 315] on span "Search" at bounding box center [335, 321] width 156 height 16
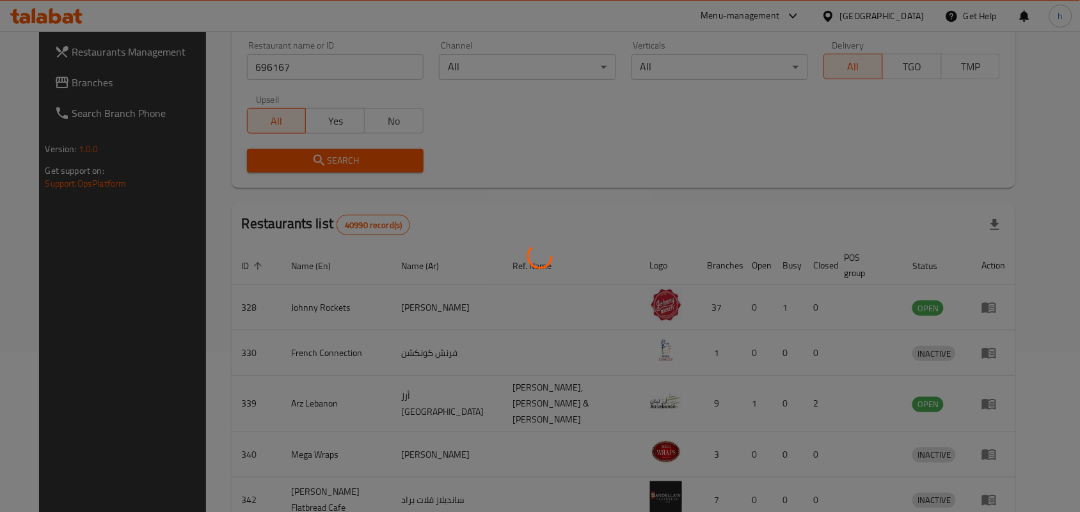
scroll to position [33, 0]
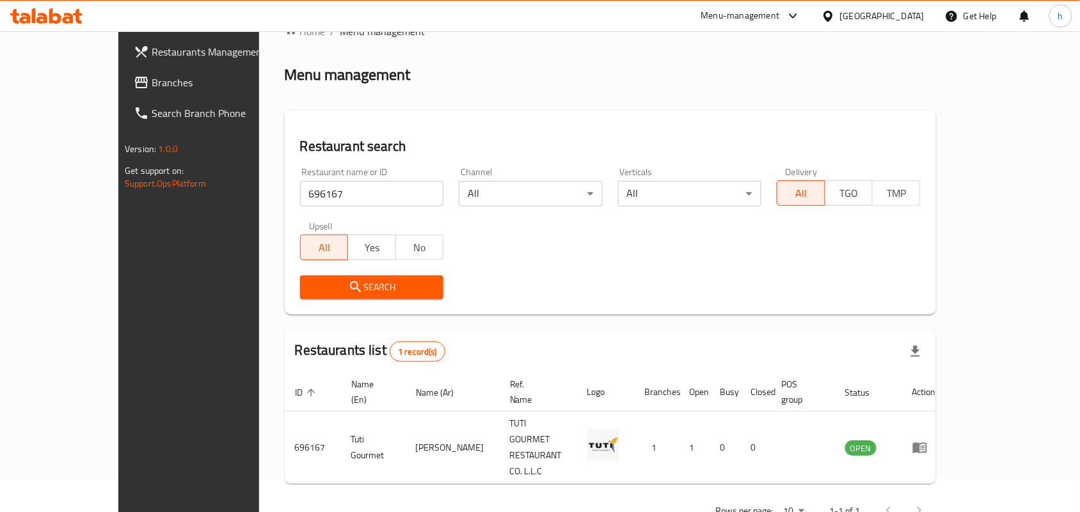
click at [894, 24] on div "[GEOGRAPHIC_DATA]" at bounding box center [872, 16] width 123 height 31
click at [850, 21] on div "[GEOGRAPHIC_DATA]" at bounding box center [882, 16] width 84 height 14
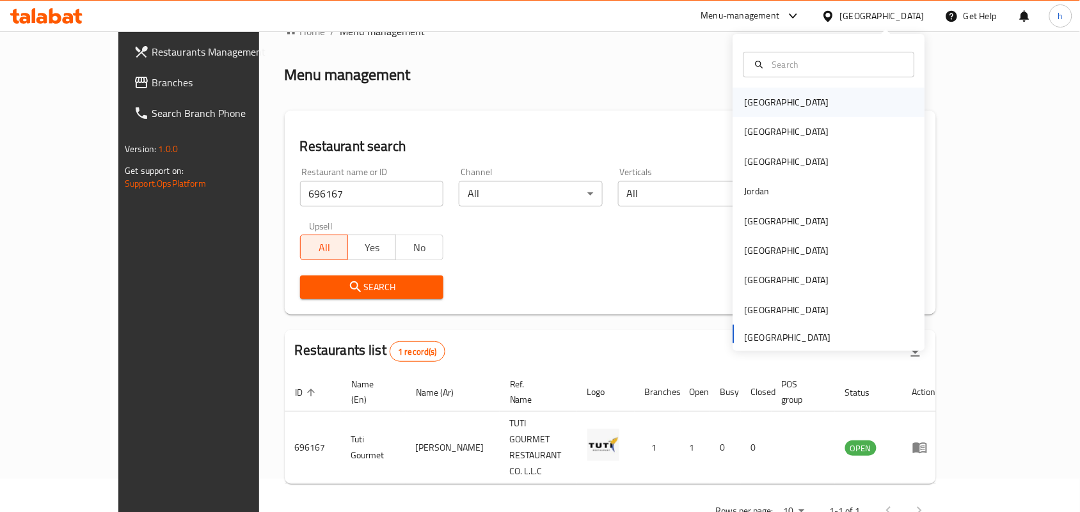
click at [768, 109] on div "[GEOGRAPHIC_DATA]" at bounding box center [786, 102] width 105 height 29
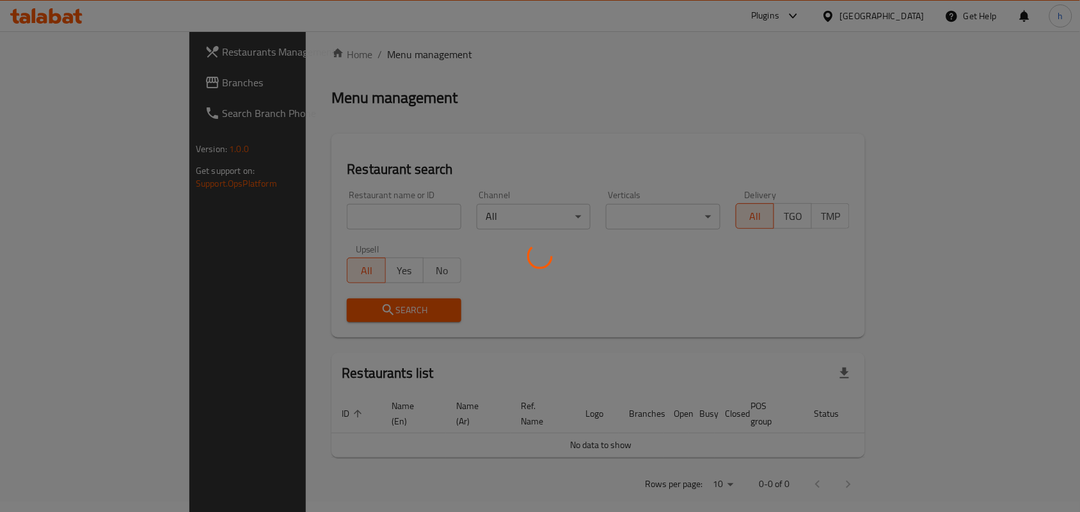
scroll to position [33, 0]
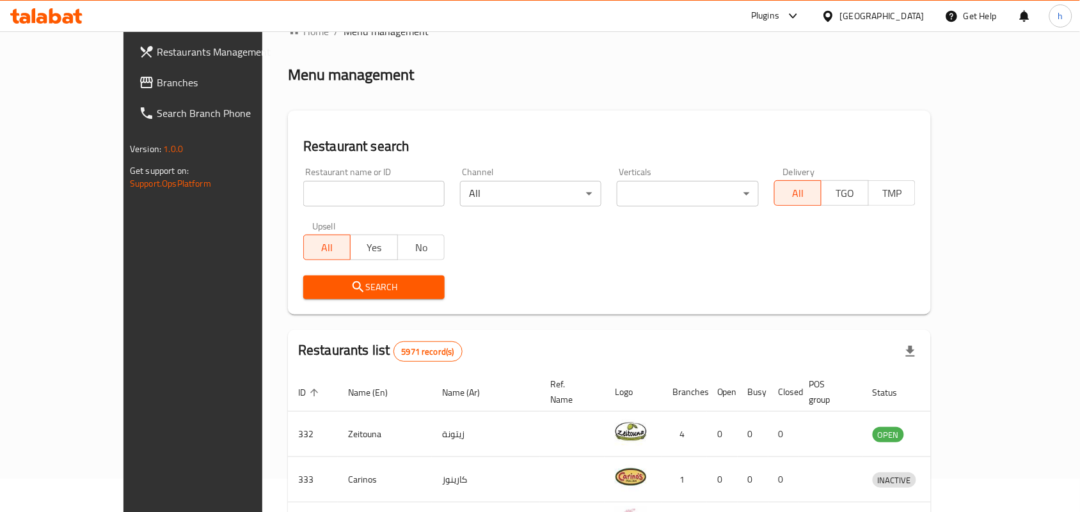
click at [157, 86] on span "Branches" at bounding box center [225, 82] width 137 height 15
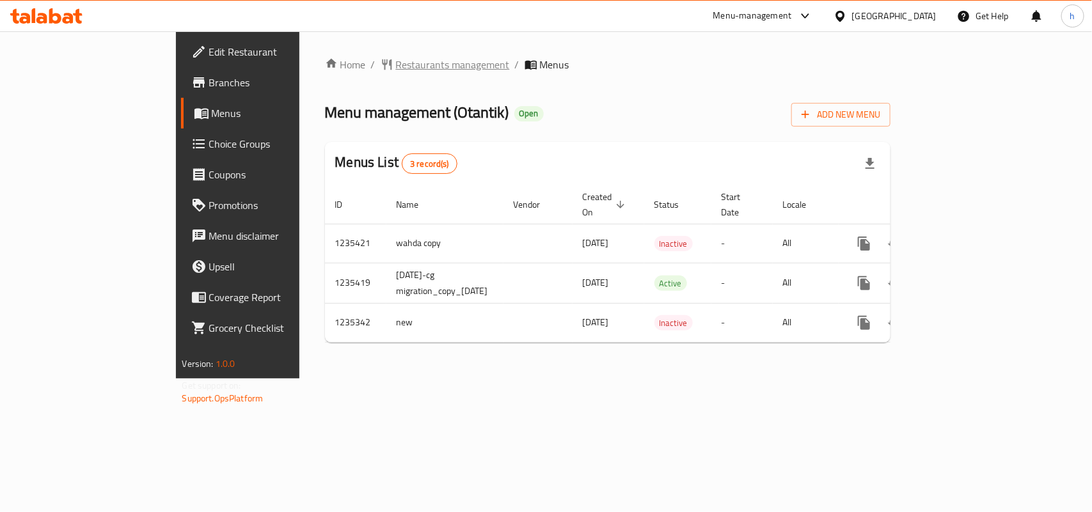
click at [396, 70] on span "Restaurants management" at bounding box center [453, 64] width 114 height 15
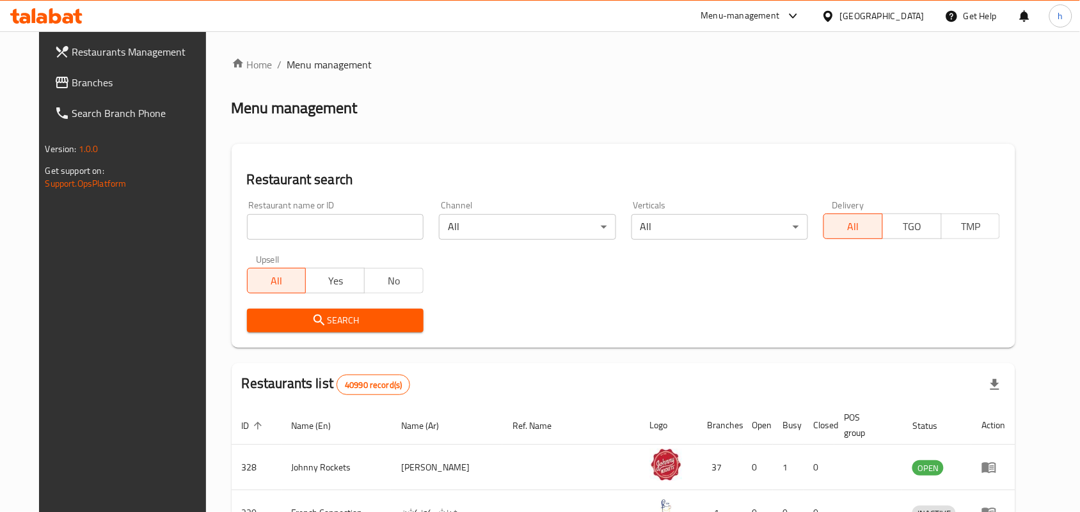
click at [308, 232] on div at bounding box center [540, 256] width 1080 height 512
click at [308, 232] on input "search" at bounding box center [335, 227] width 177 height 26
paste input "673247"
type input "673247"
click at [269, 309] on button "Search" at bounding box center [335, 321] width 177 height 24
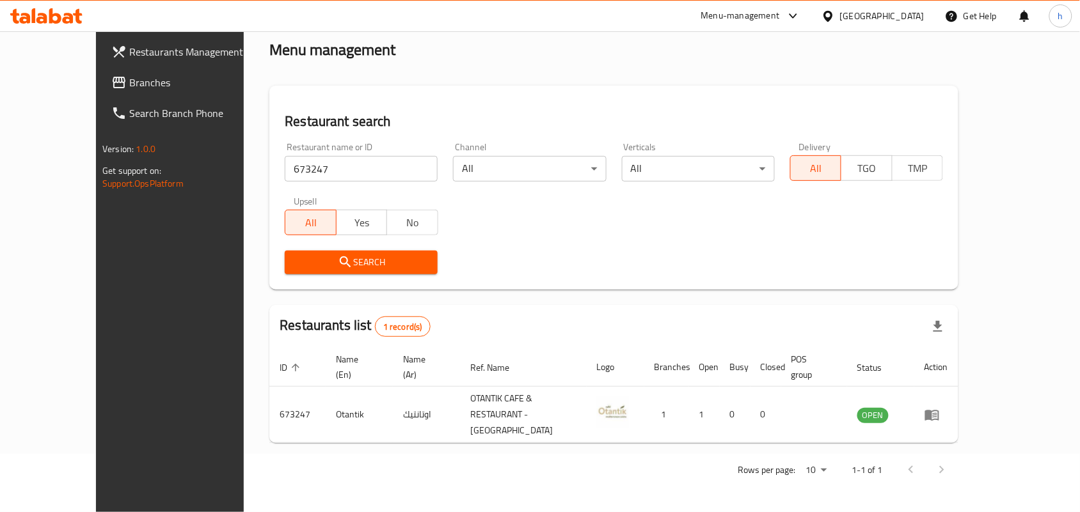
scroll to position [33, 0]
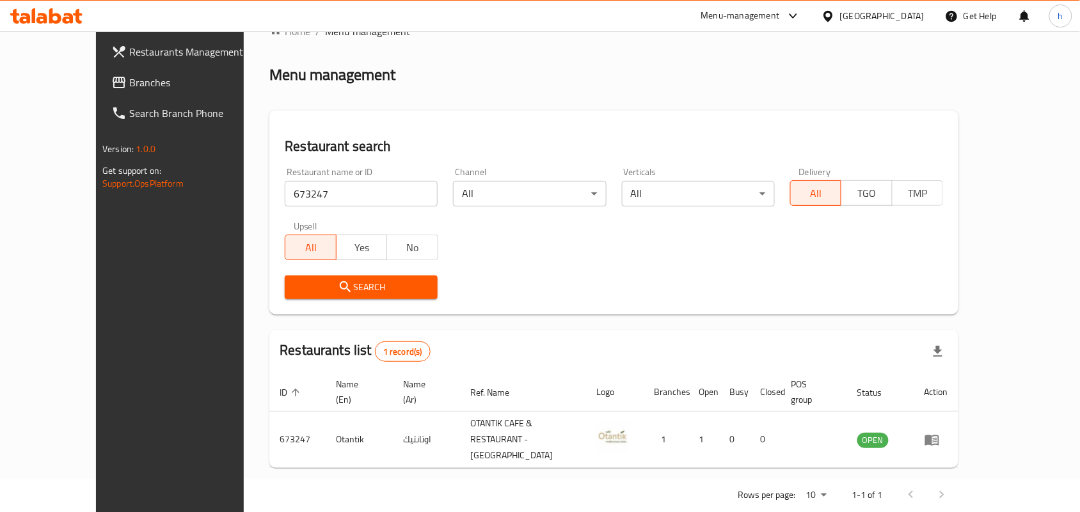
click at [846, 20] on div "[GEOGRAPHIC_DATA]" at bounding box center [882, 16] width 84 height 14
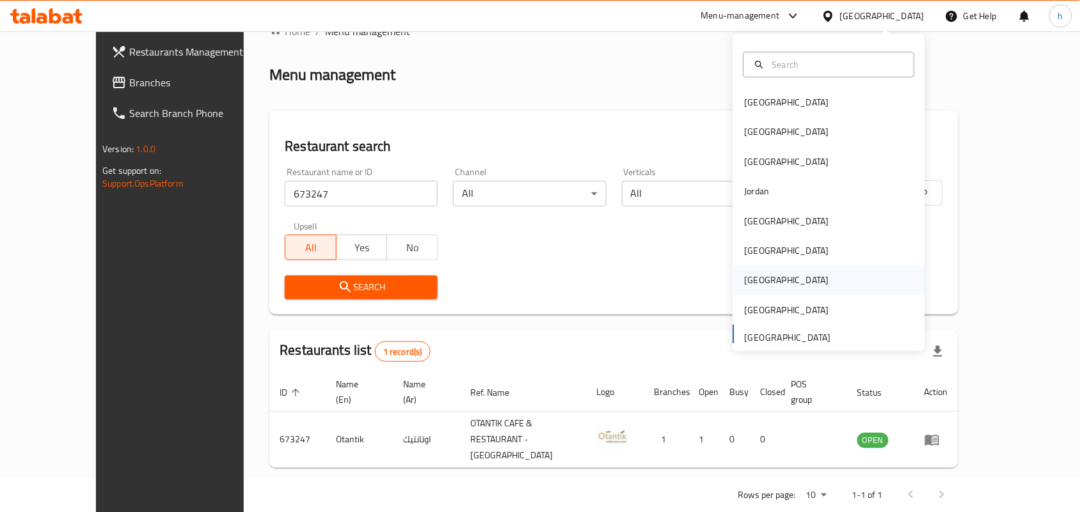
click at [745, 282] on div "[GEOGRAPHIC_DATA]" at bounding box center [787, 280] width 84 height 14
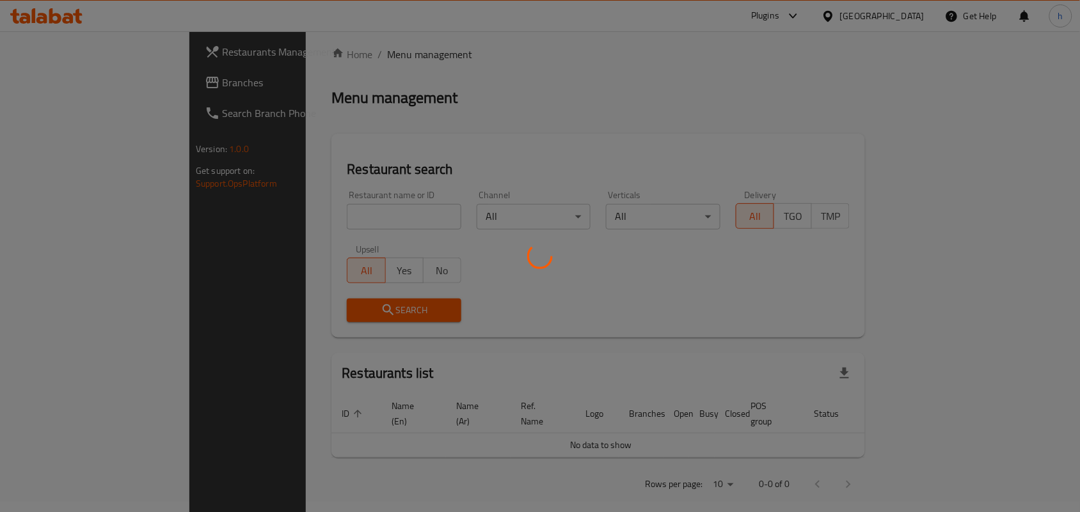
scroll to position [33, 0]
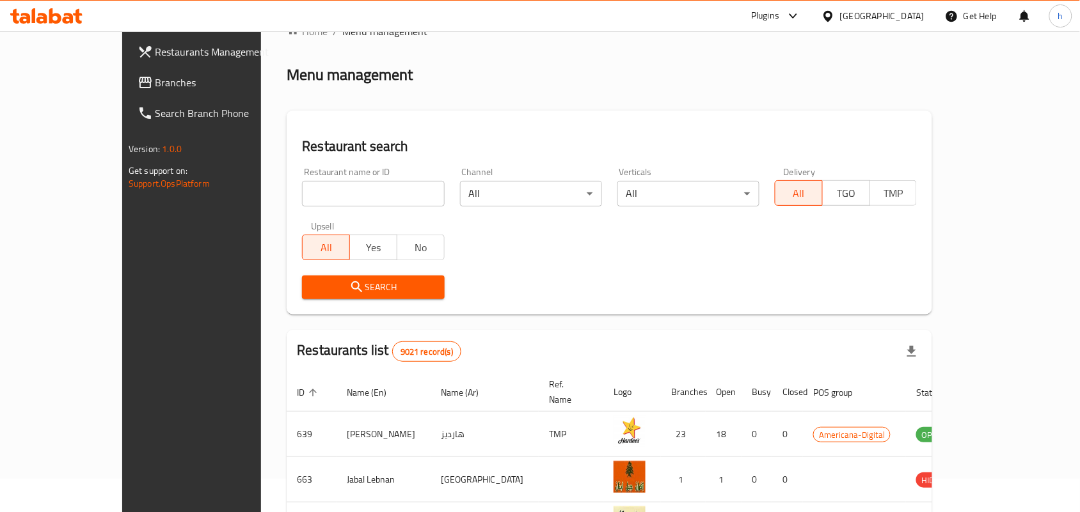
click at [138, 80] on icon at bounding box center [145, 82] width 15 height 15
